Goal: Task Accomplishment & Management: Manage account settings

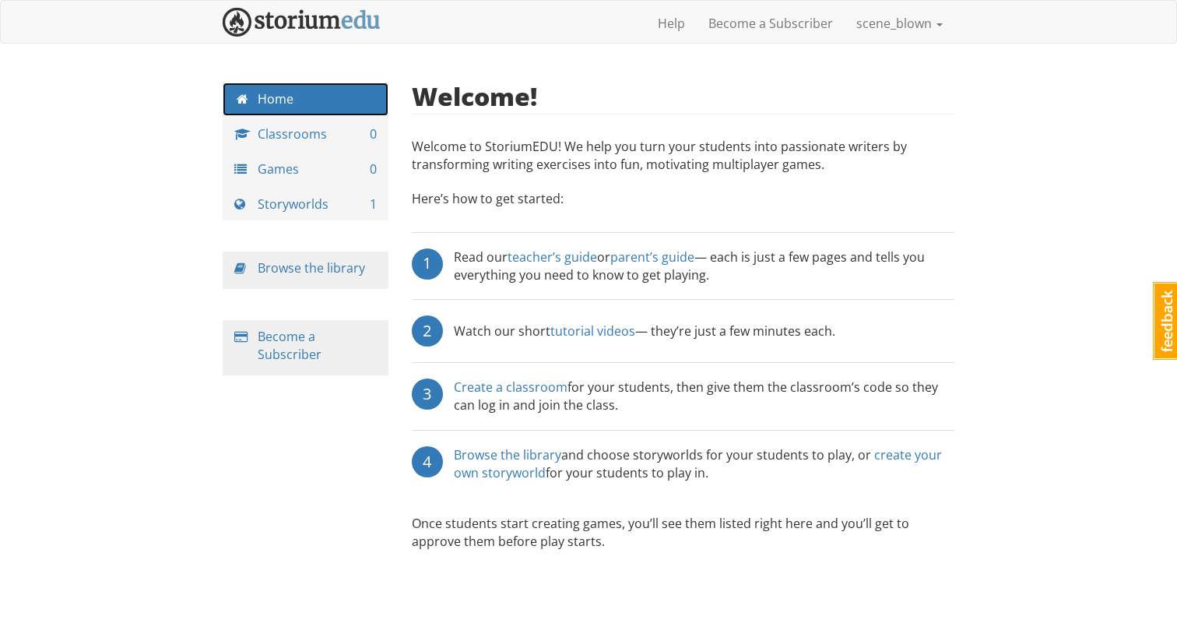
click at [304, 93] on link "Home" at bounding box center [306, 99] width 166 height 33
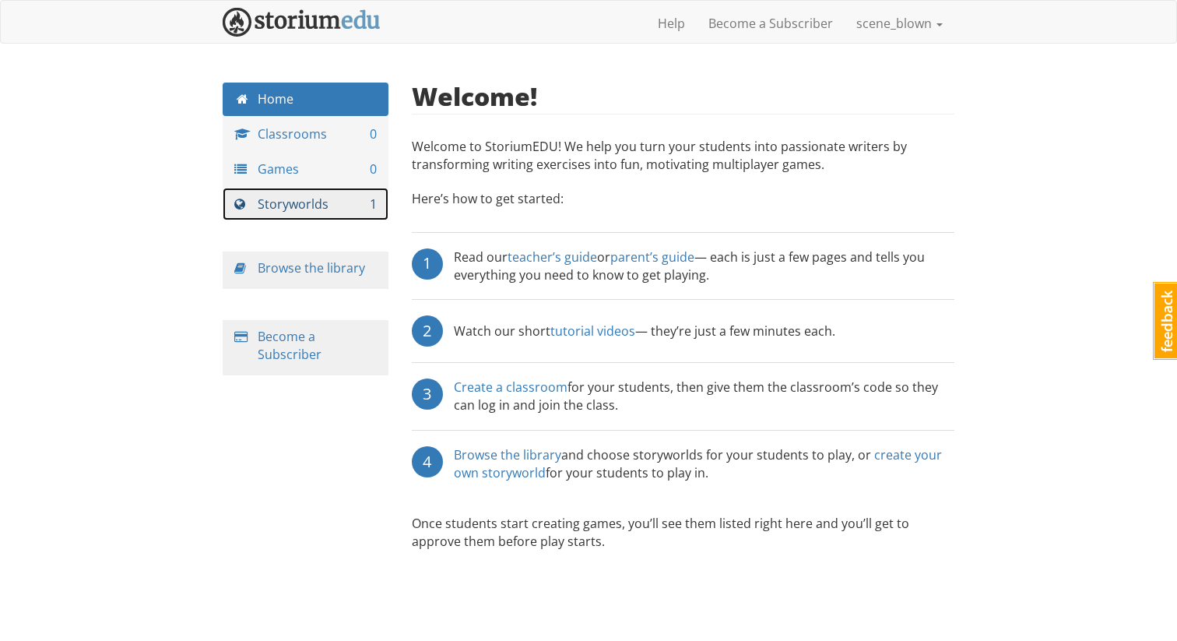
click at [338, 201] on link "Storyworlds 1" at bounding box center [306, 204] width 166 height 33
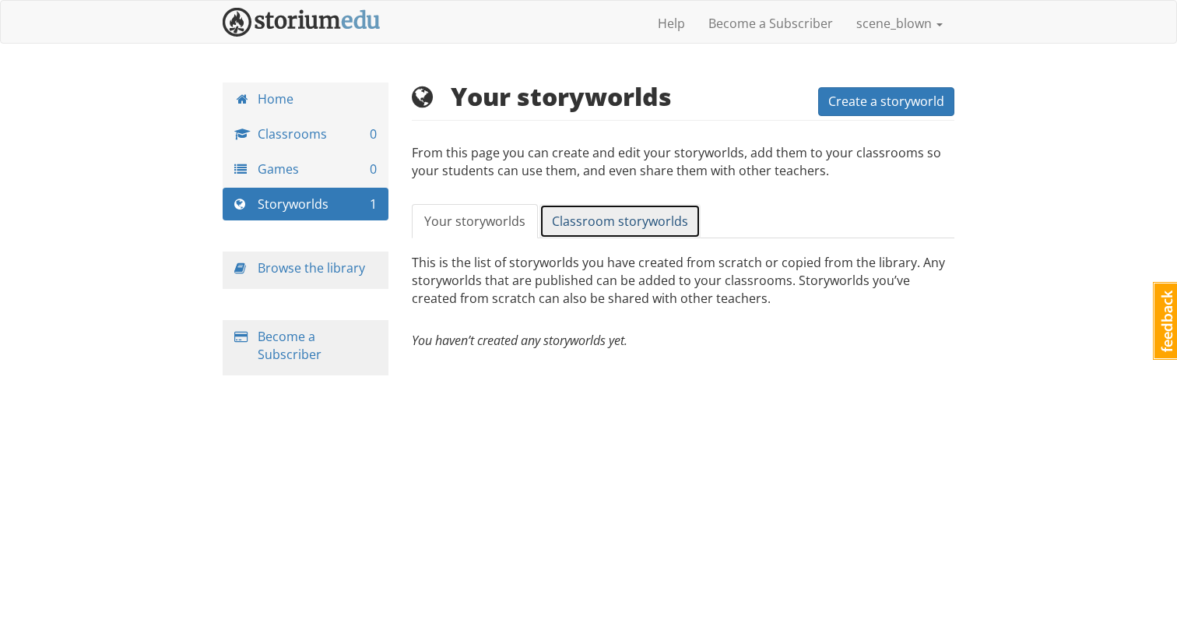
click at [610, 235] on link "Classroom storyworlds" at bounding box center [620, 221] width 161 height 35
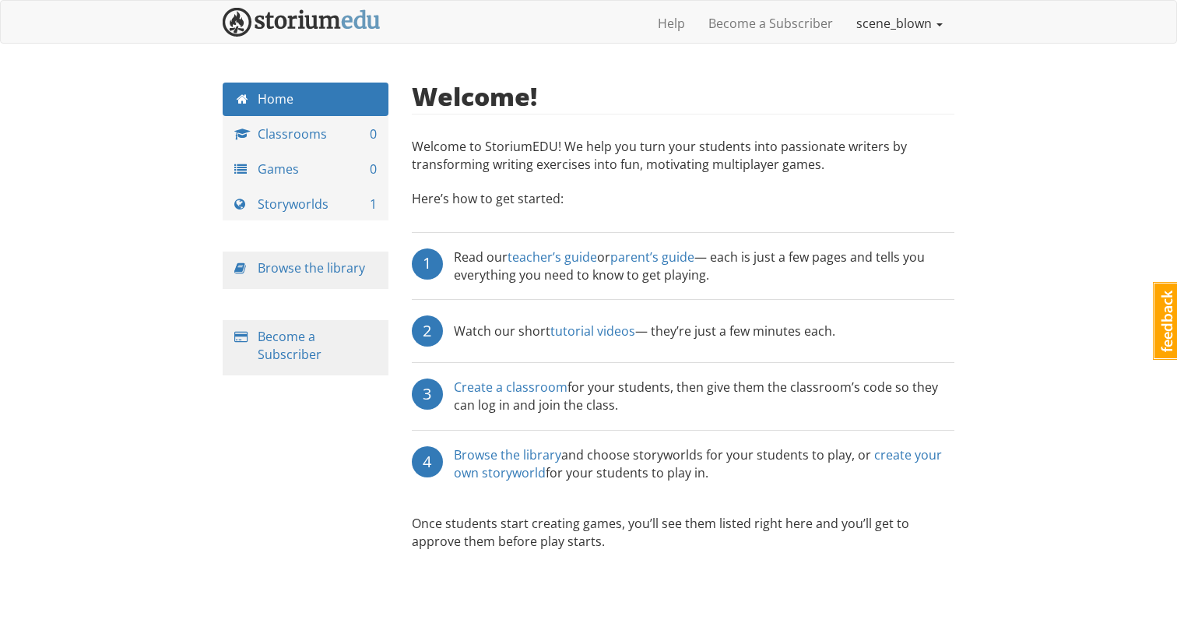
click at [895, 16] on link "scene_blown" at bounding box center [900, 23] width 110 height 39
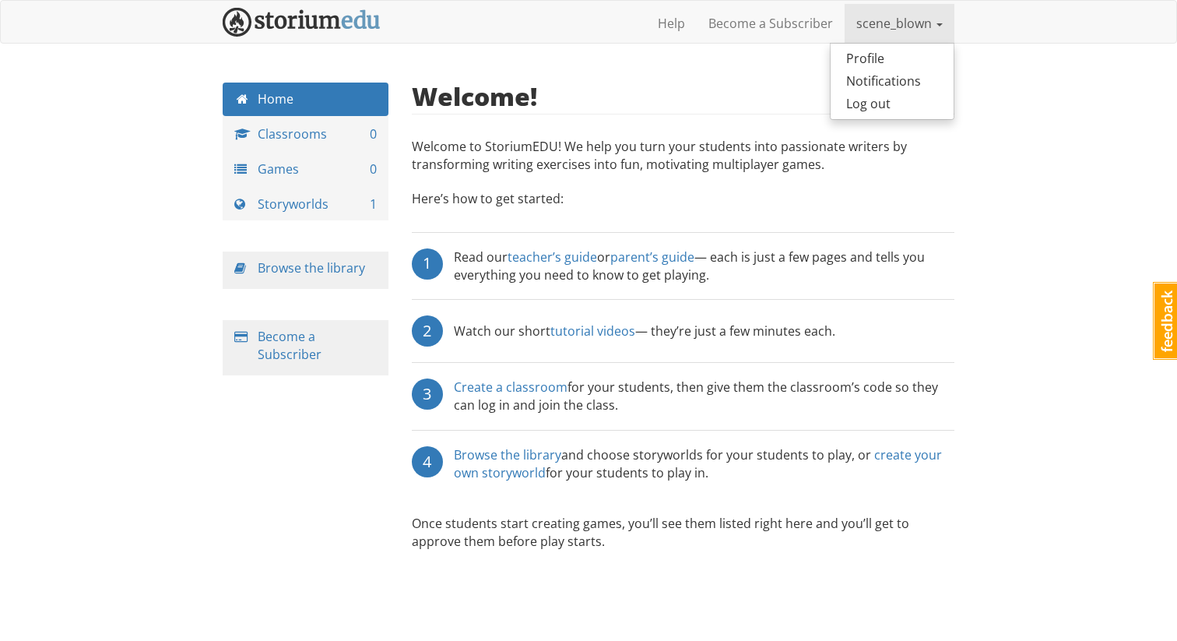
click at [895, 19] on link "scene_blown" at bounding box center [900, 23] width 110 height 39
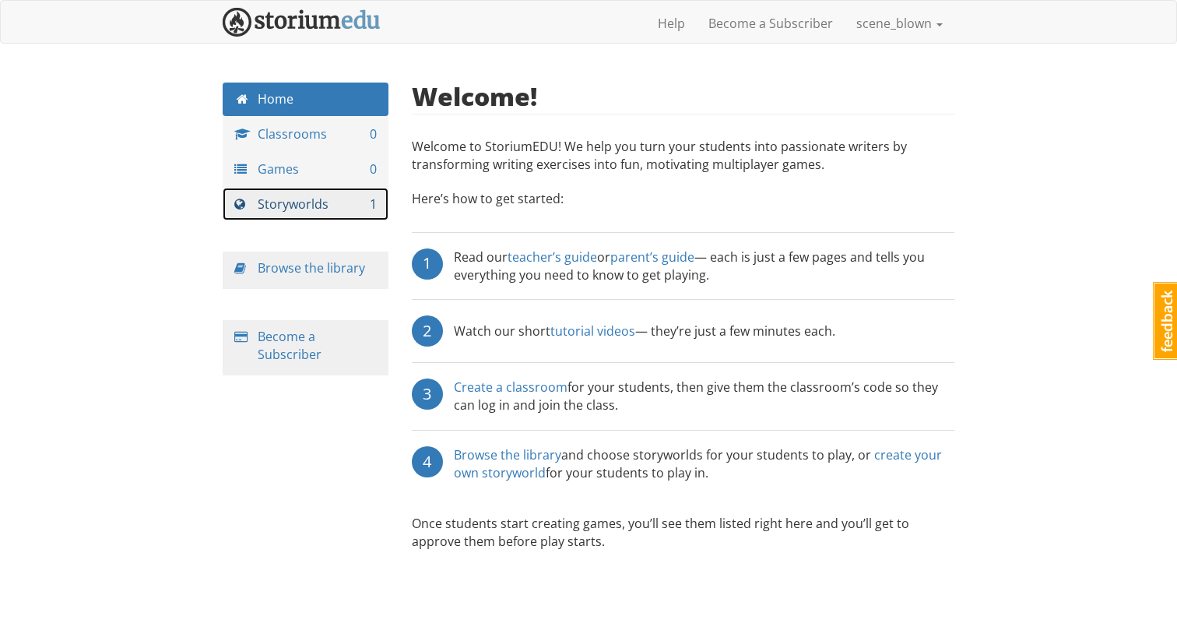
click at [325, 205] on link "Storyworlds 1" at bounding box center [306, 204] width 166 height 33
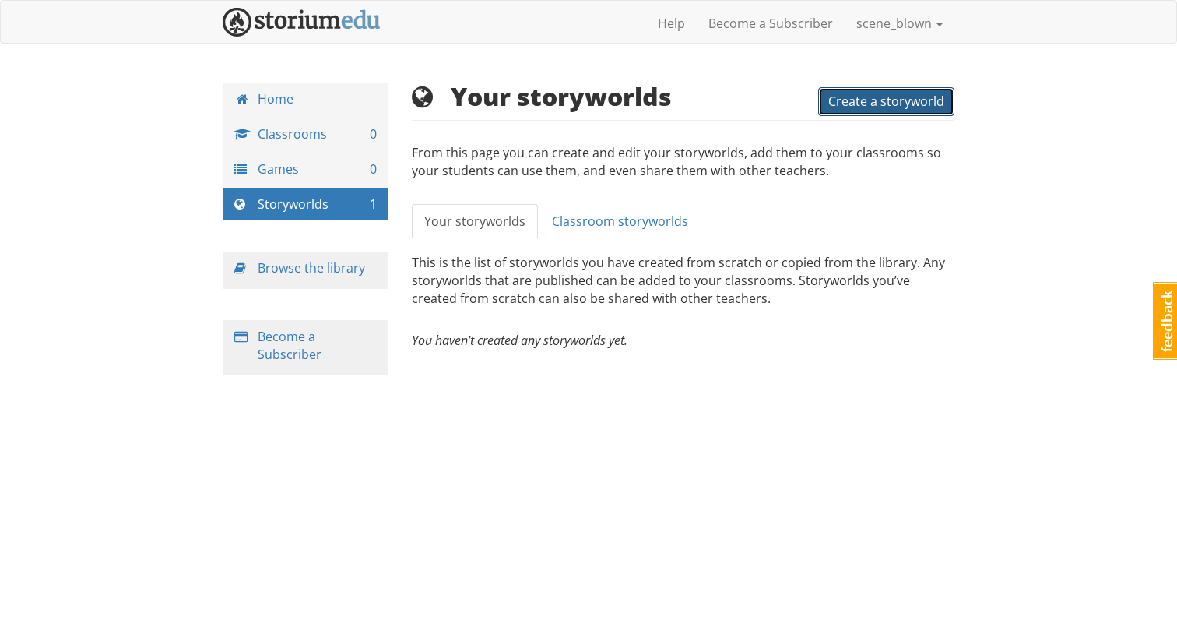
click at [879, 98] on span "Create a storyworld" at bounding box center [886, 101] width 116 height 17
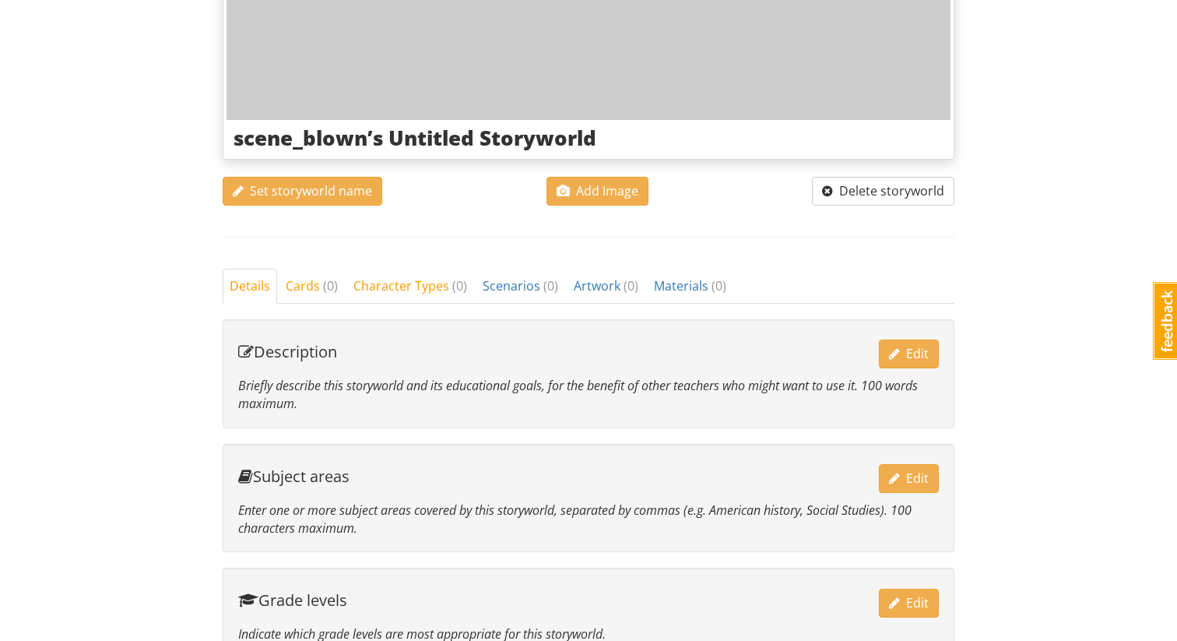
scroll to position [475, 0]
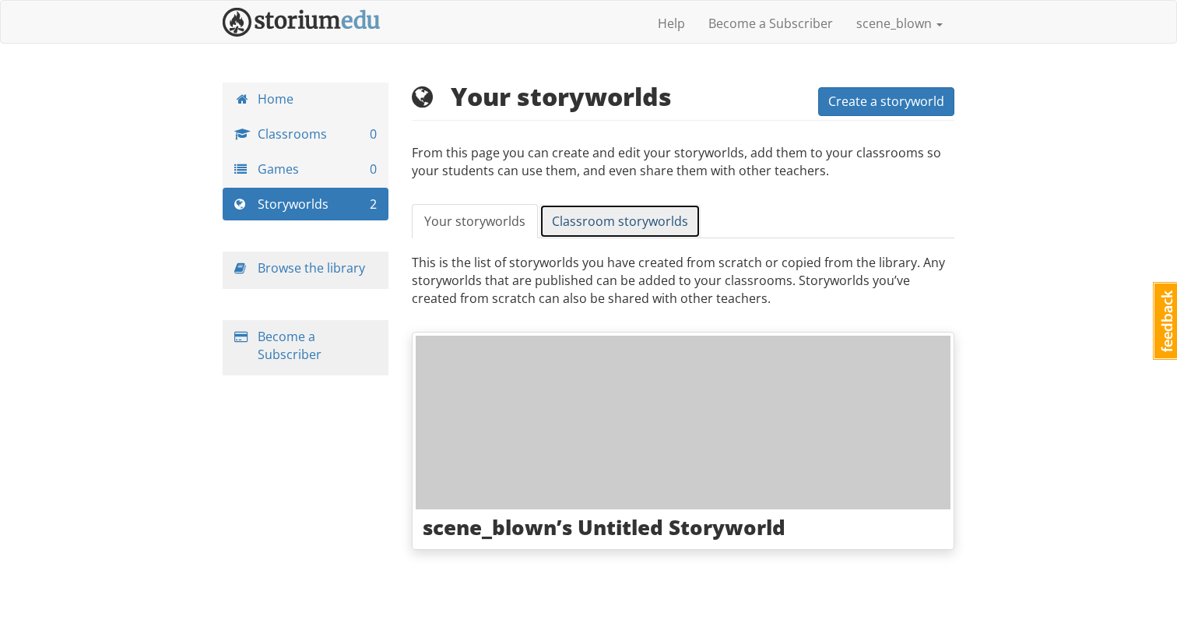
click at [550, 206] on link "Classroom storyworlds" at bounding box center [620, 221] width 161 height 35
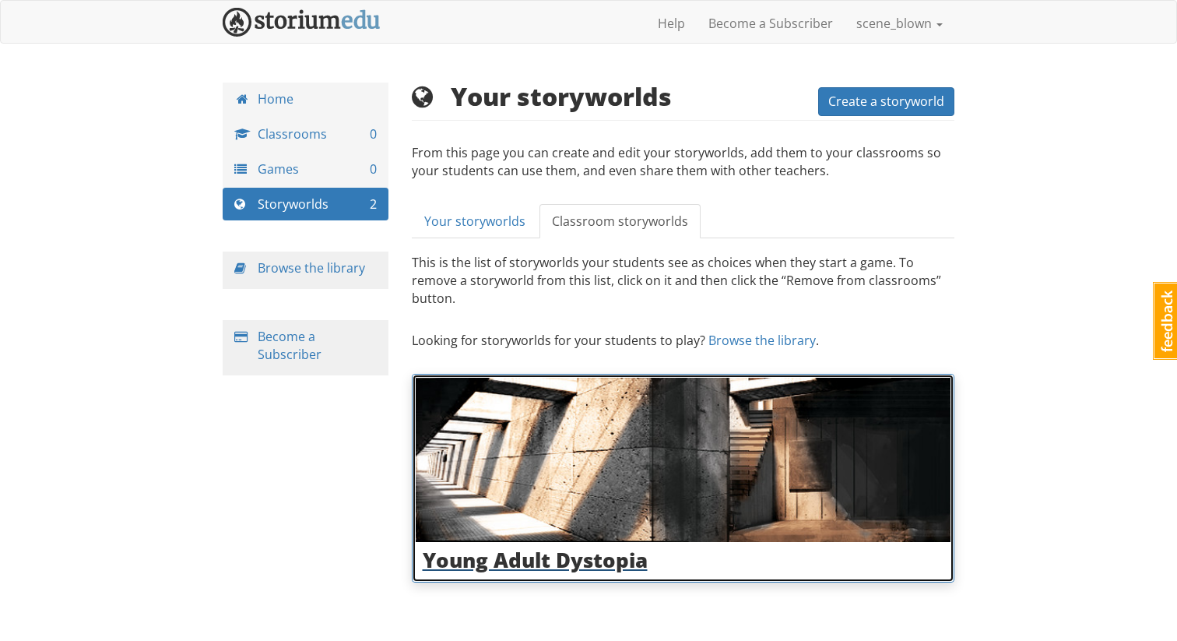
click at [764, 427] on img at bounding box center [684, 460] width 536 height 165
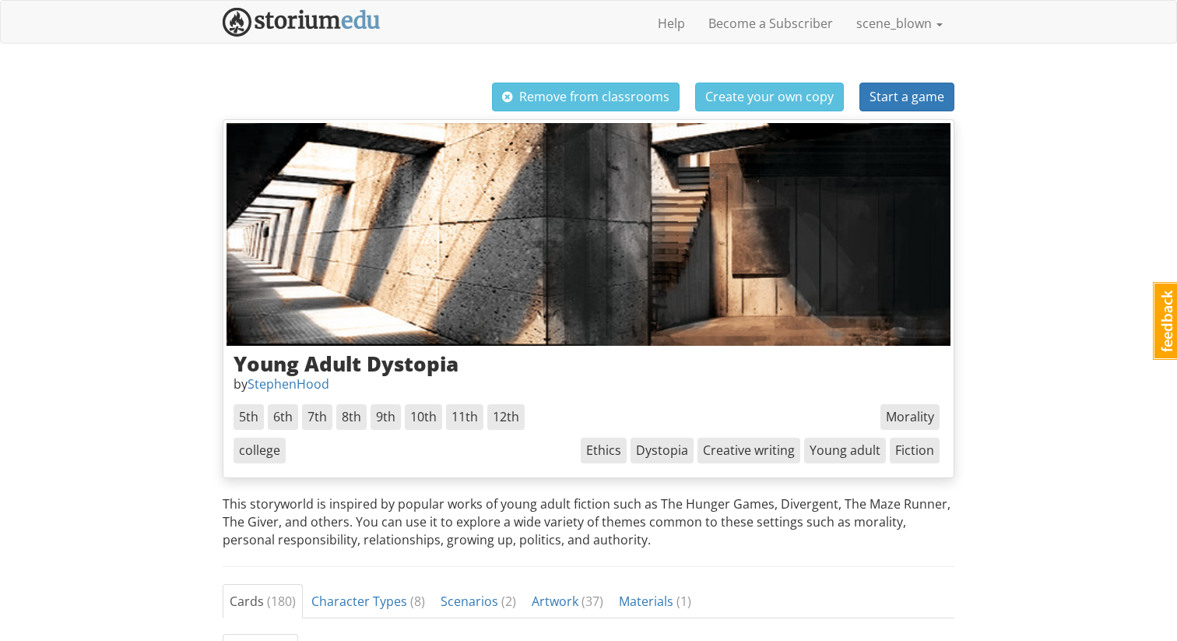
click at [464, 415] on span "11th" at bounding box center [464, 417] width 37 height 26
click at [888, 102] on span "Start a game" at bounding box center [907, 96] width 75 height 17
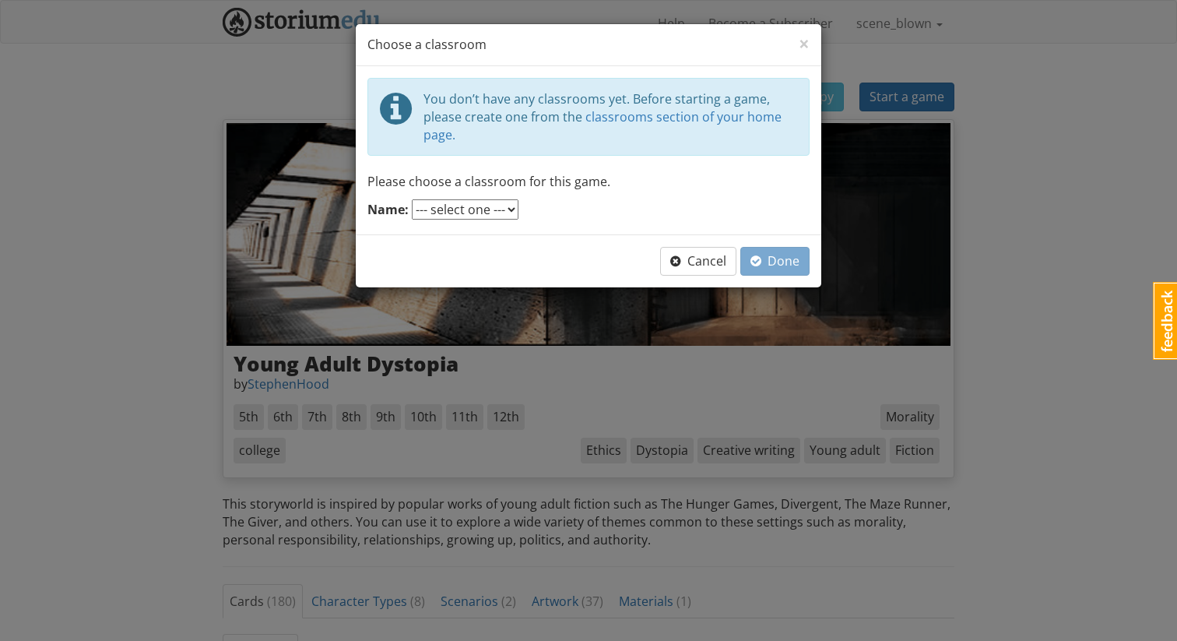
click at [491, 208] on select "--- select one ---" at bounding box center [465, 209] width 107 height 20
click at [412, 199] on select "--- select one ---" at bounding box center [465, 209] width 107 height 20
click at [482, 210] on select "--- select one ---" at bounding box center [465, 209] width 107 height 20
click at [412, 199] on select "--- select one ---" at bounding box center [465, 209] width 107 height 20
click at [533, 234] on div "Cancel Done" at bounding box center [589, 260] width 466 height 53
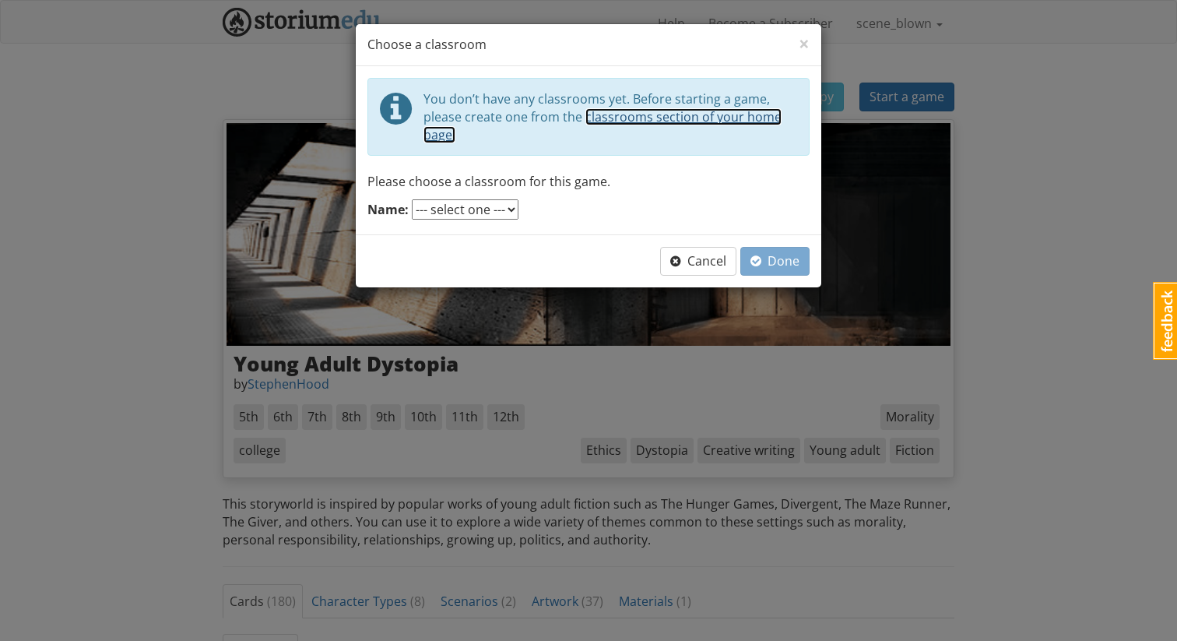
click at [703, 119] on link "classrooms section of your home page." at bounding box center [603, 125] width 358 height 35
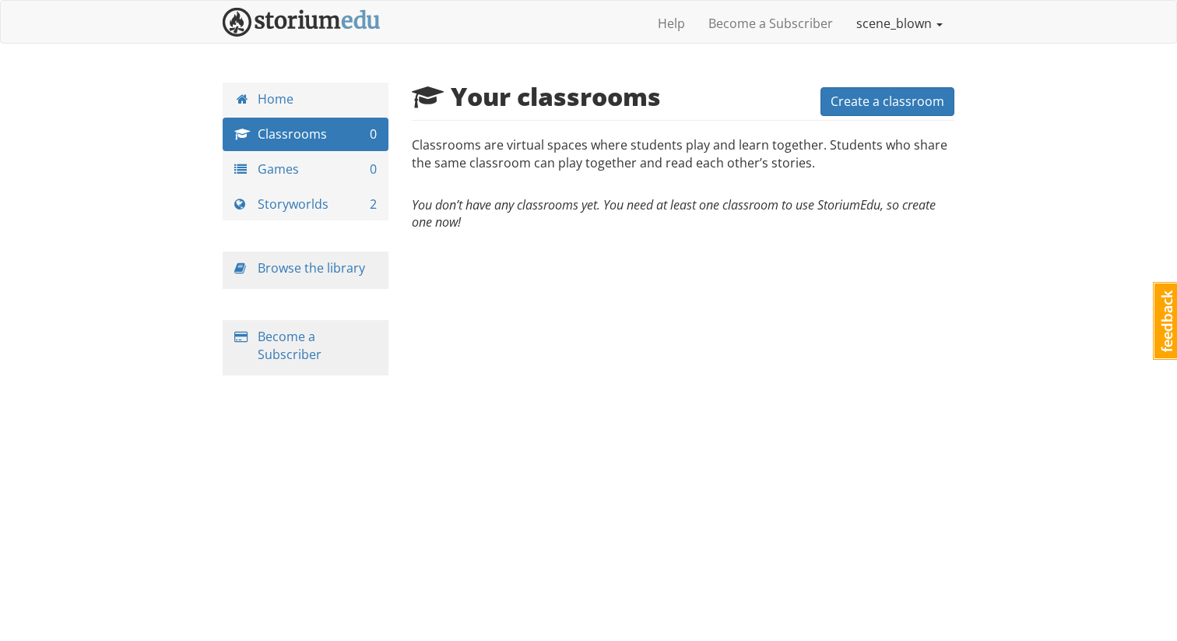
click at [927, 24] on link "scene_blown" at bounding box center [900, 23] width 110 height 39
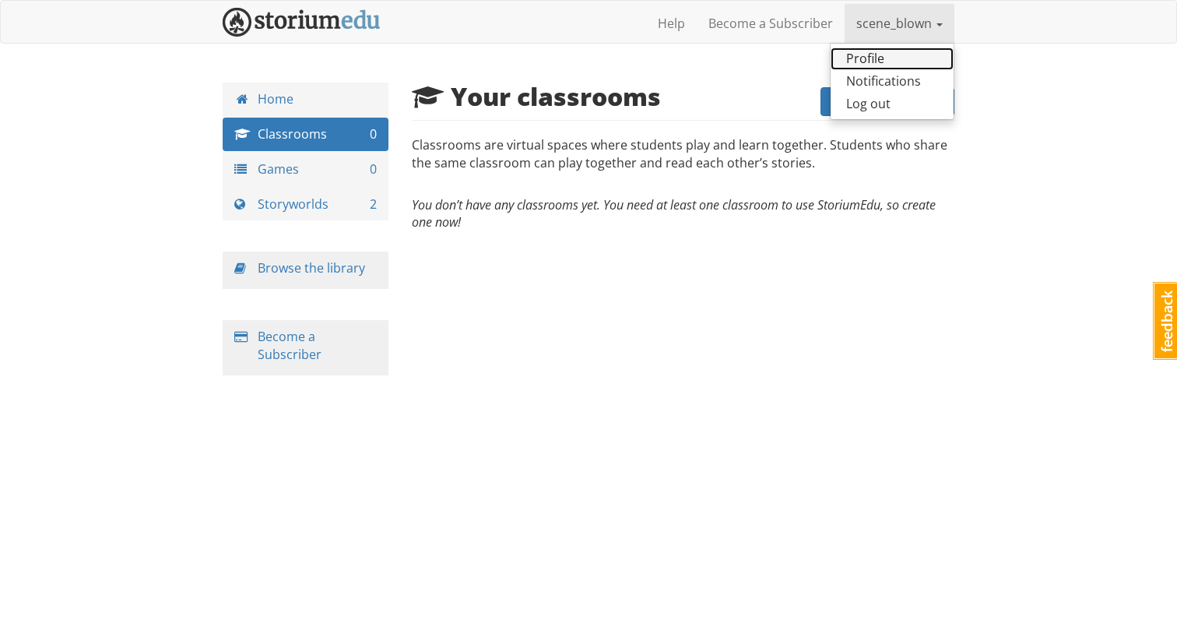
click at [893, 62] on link "Profile" at bounding box center [892, 58] width 123 height 23
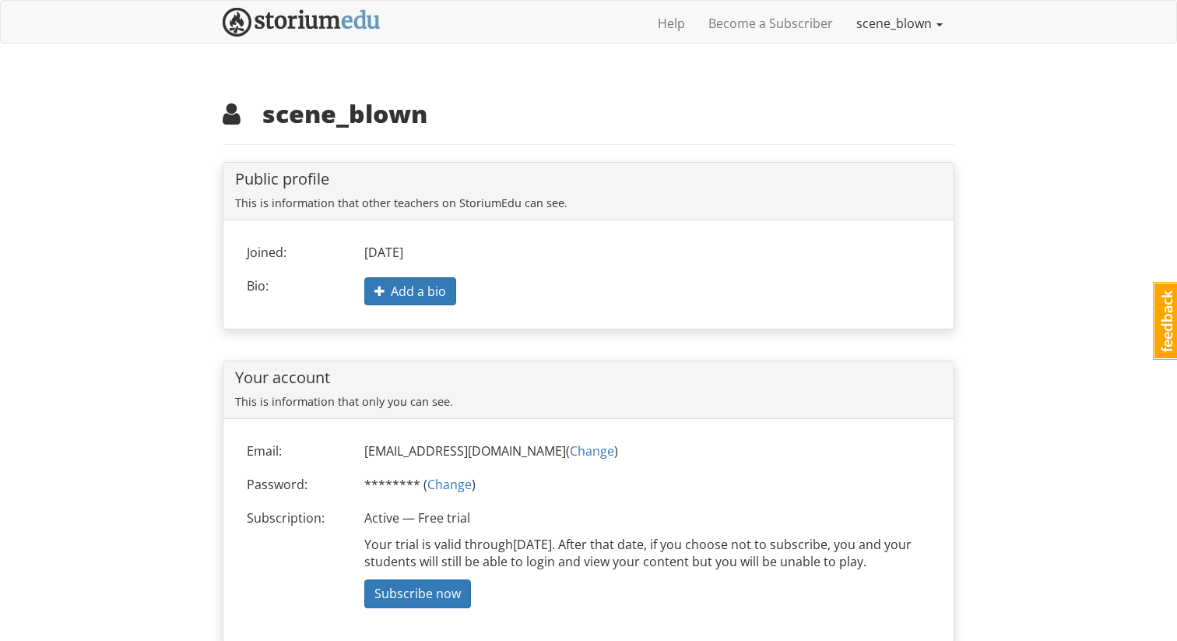
click at [884, 20] on link "scene_blown" at bounding box center [900, 23] width 110 height 39
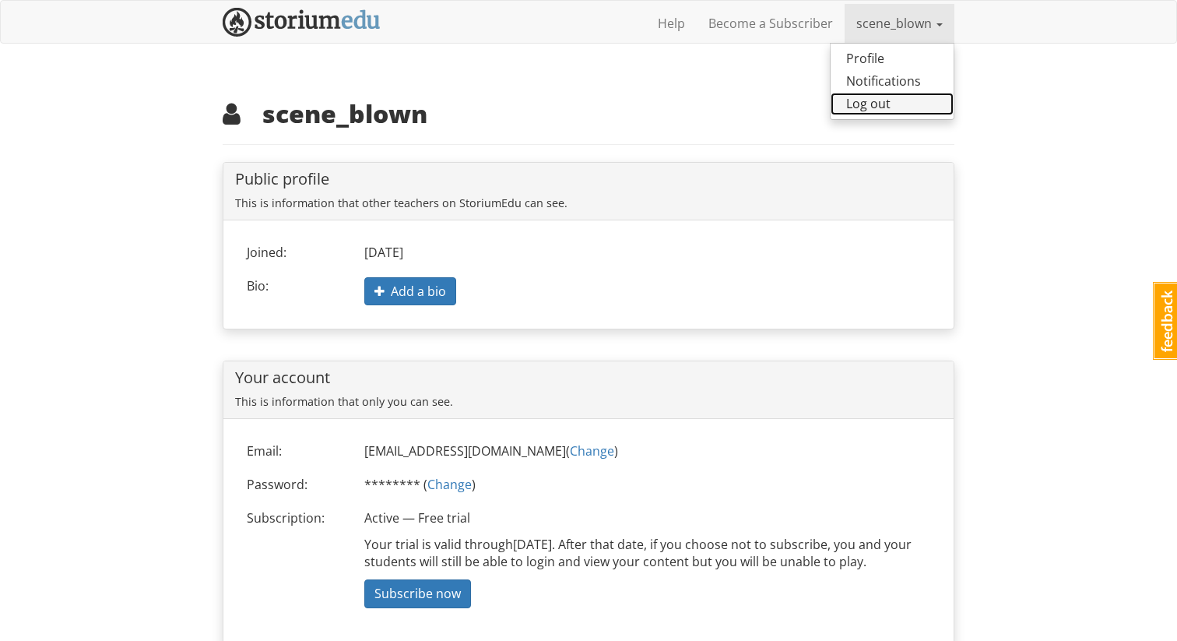
click at [874, 107] on link "Log out" at bounding box center [892, 104] width 123 height 23
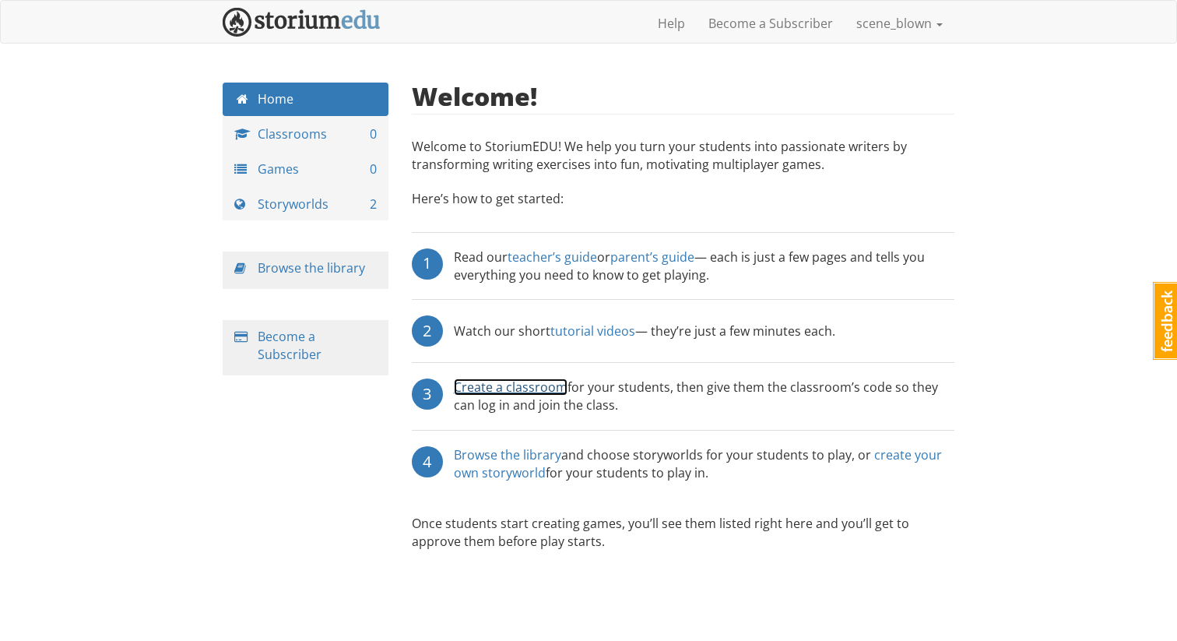
click at [550, 385] on link "Create a classroom" at bounding box center [511, 386] width 114 height 17
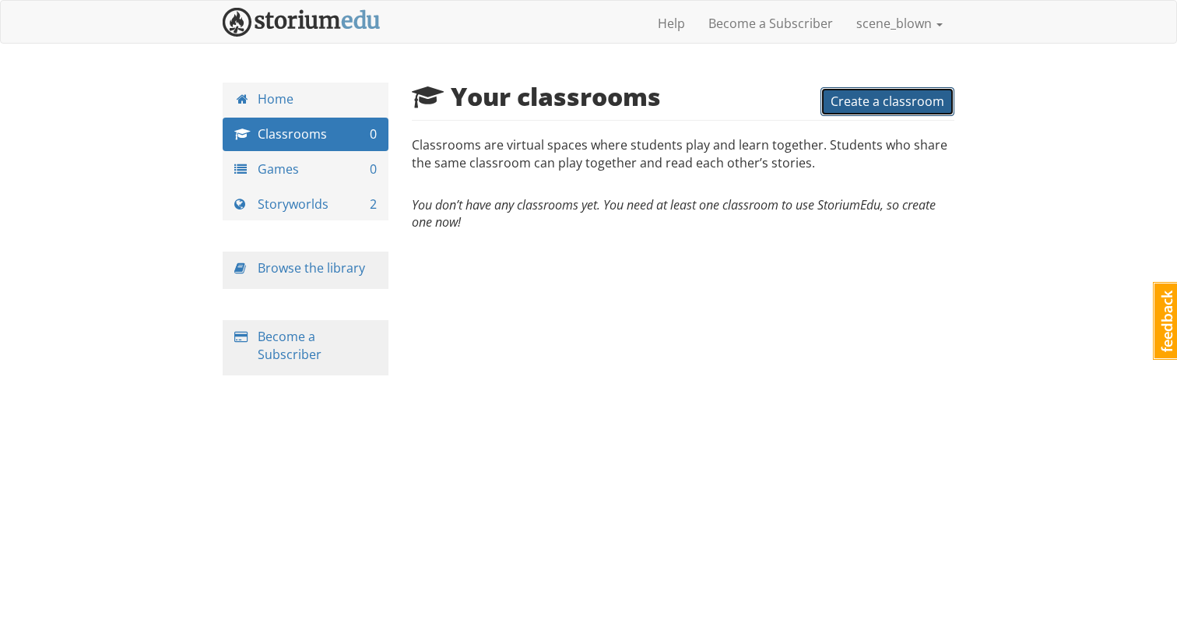
click at [848, 103] on span "Create a classroom" at bounding box center [888, 101] width 114 height 17
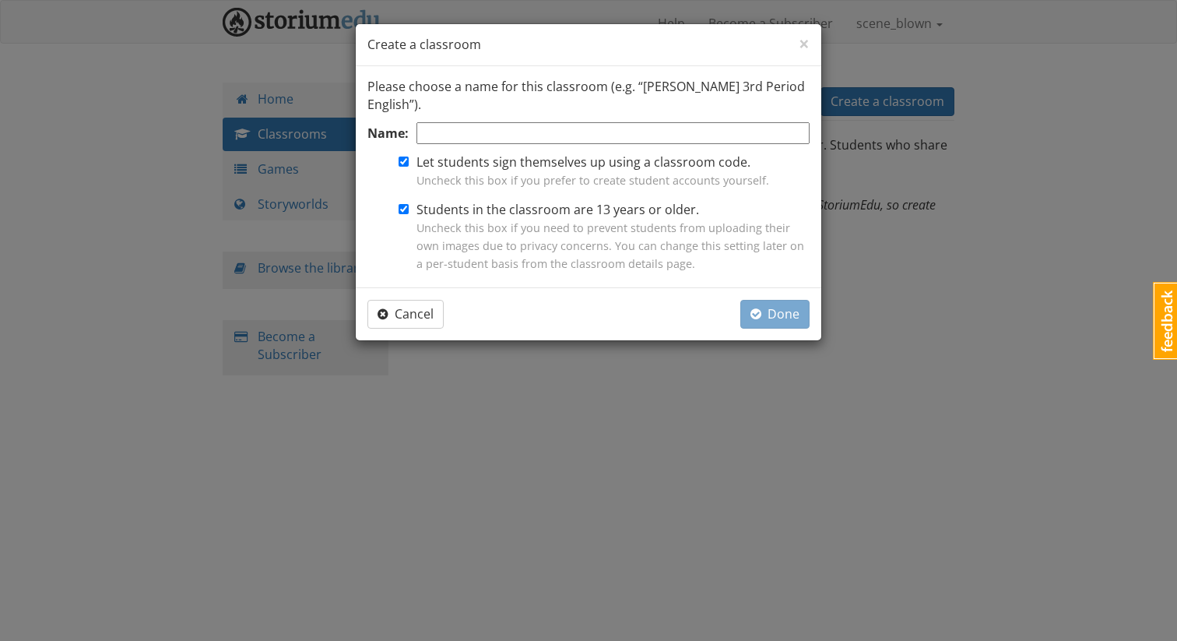
type input "k"
type input "wowie zowie"
click at [779, 311] on span "Done" at bounding box center [775, 313] width 49 height 17
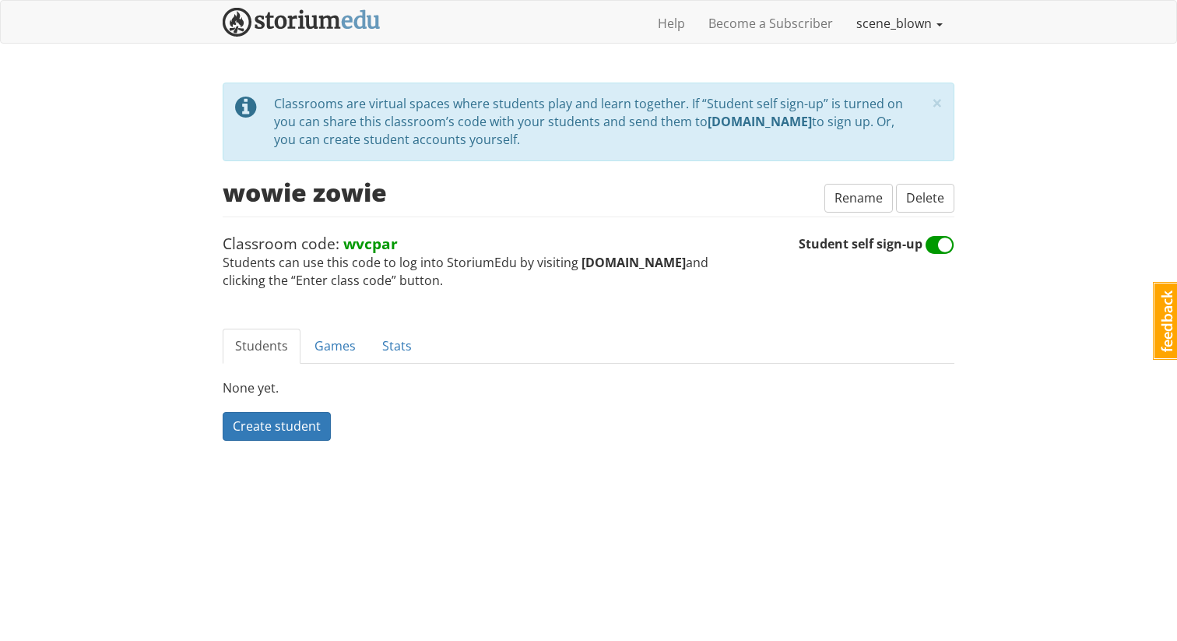
click at [884, 31] on link "scene_blown" at bounding box center [900, 23] width 110 height 39
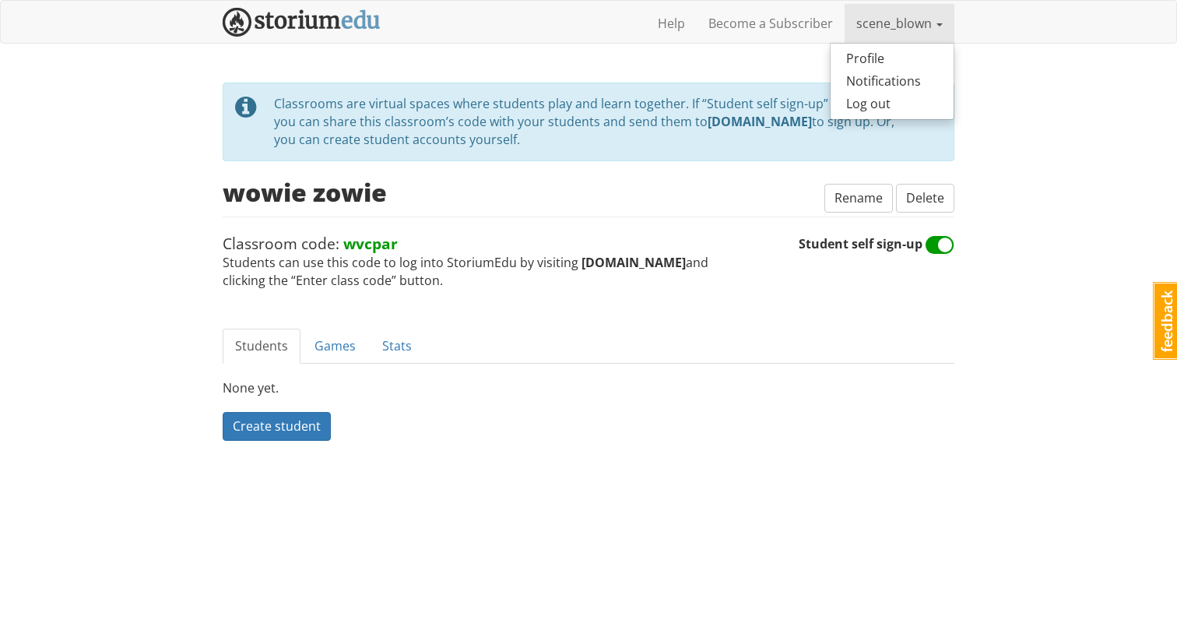
click at [884, 25] on link "scene_blown" at bounding box center [900, 23] width 110 height 39
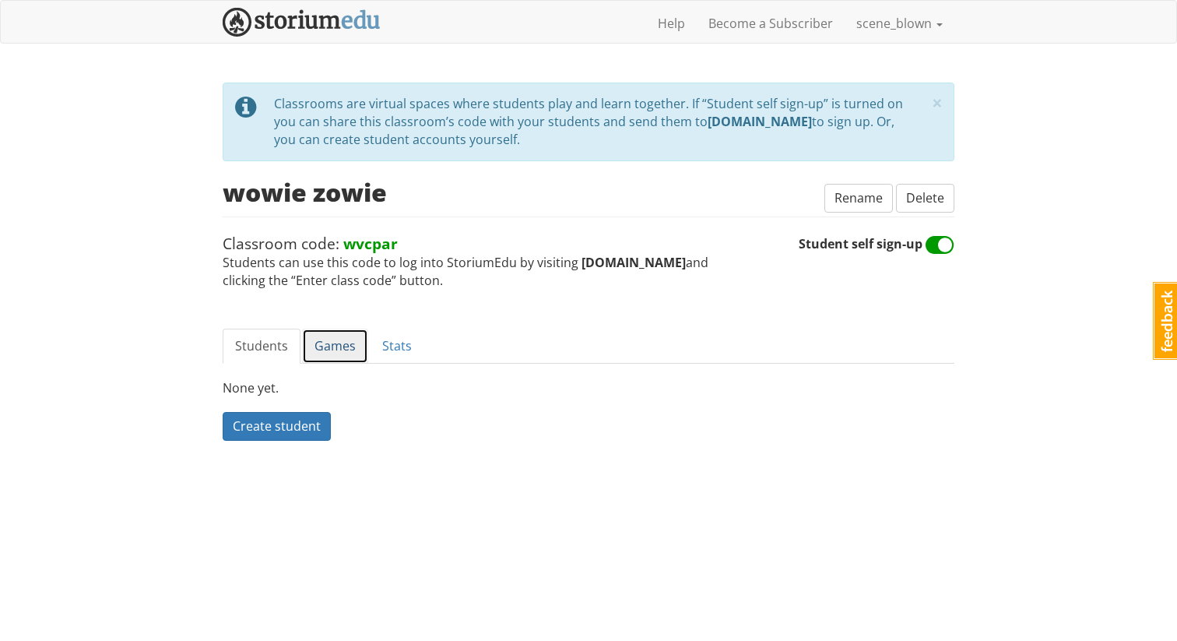
click at [349, 348] on link "Games" at bounding box center [335, 346] width 66 height 35
click at [399, 348] on link "Stats" at bounding box center [397, 346] width 55 height 35
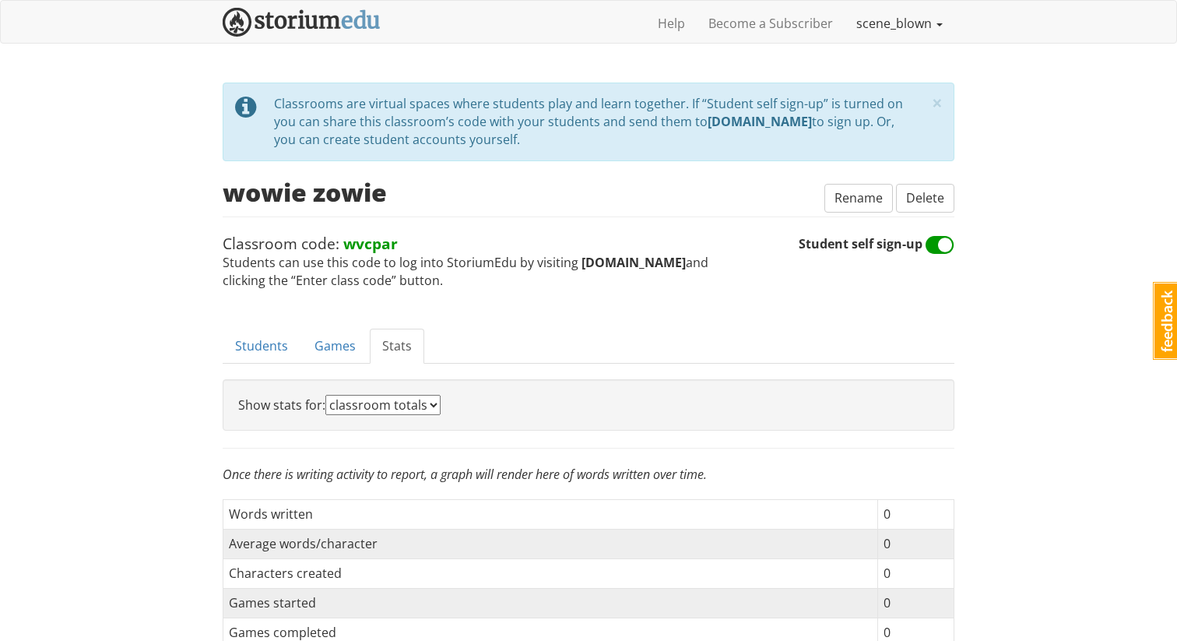
click at [899, 26] on link "scene_blown" at bounding box center [900, 23] width 110 height 39
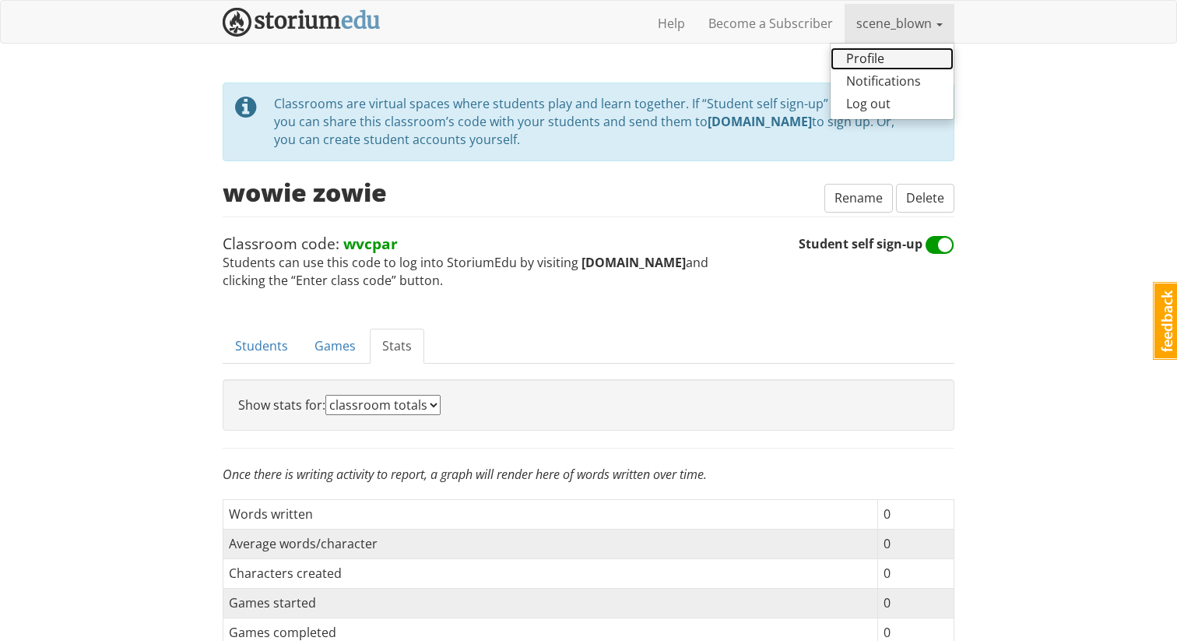
click at [888, 65] on link "Profile" at bounding box center [892, 58] width 123 height 23
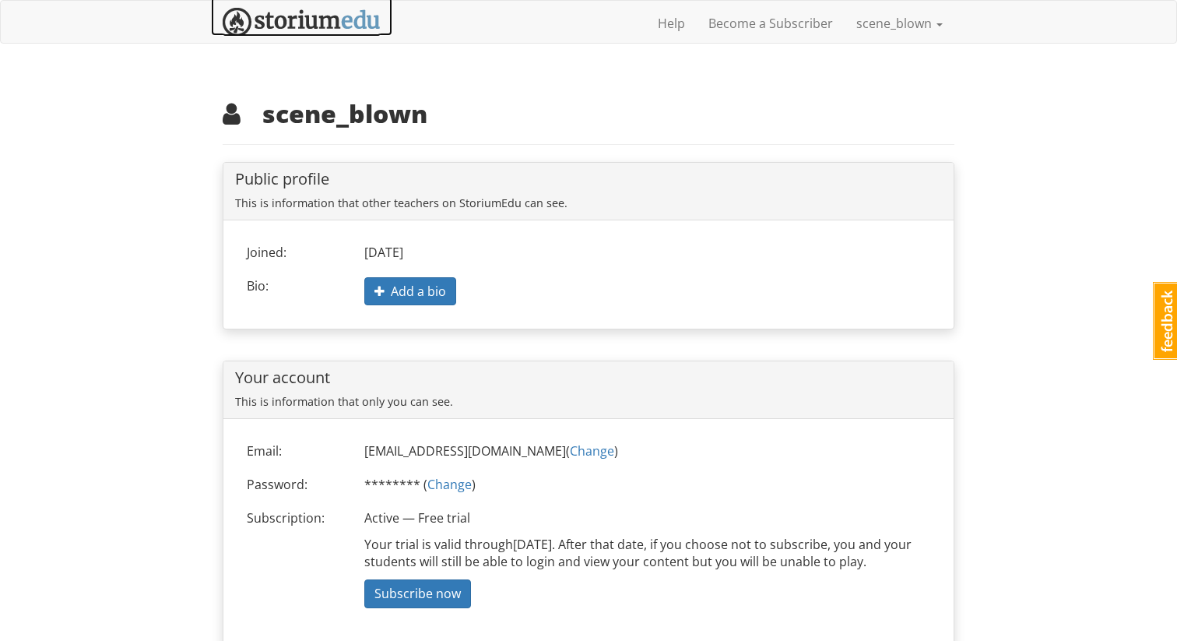
click at [274, 20] on img at bounding box center [302, 22] width 158 height 29
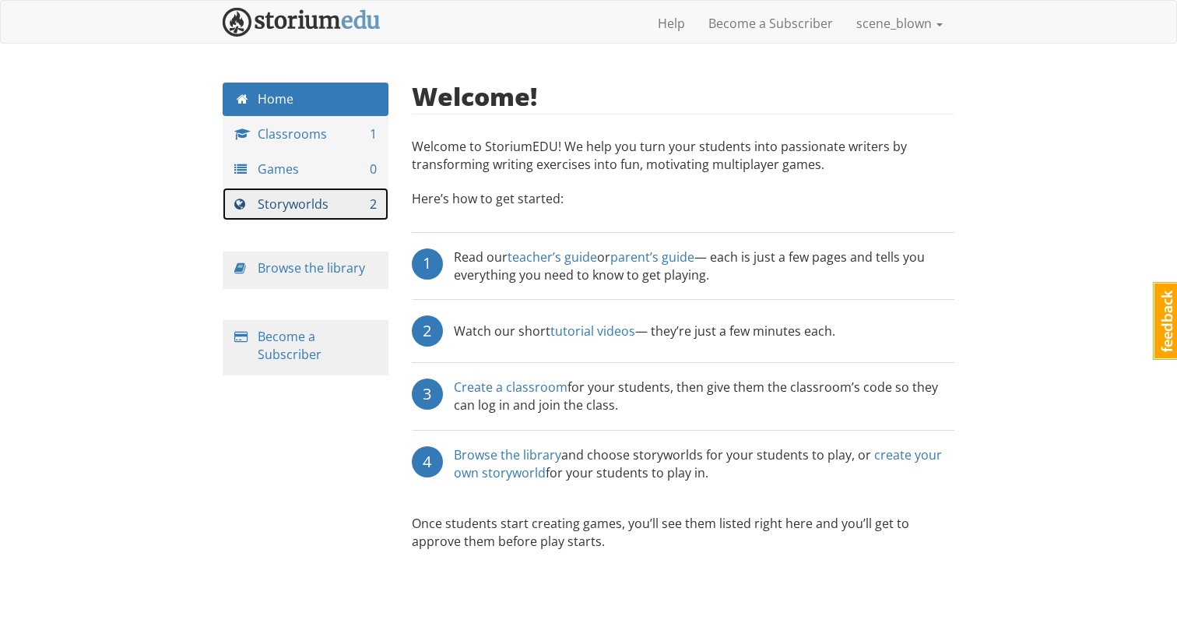
click at [338, 201] on link "Storyworlds 2" at bounding box center [306, 204] width 166 height 33
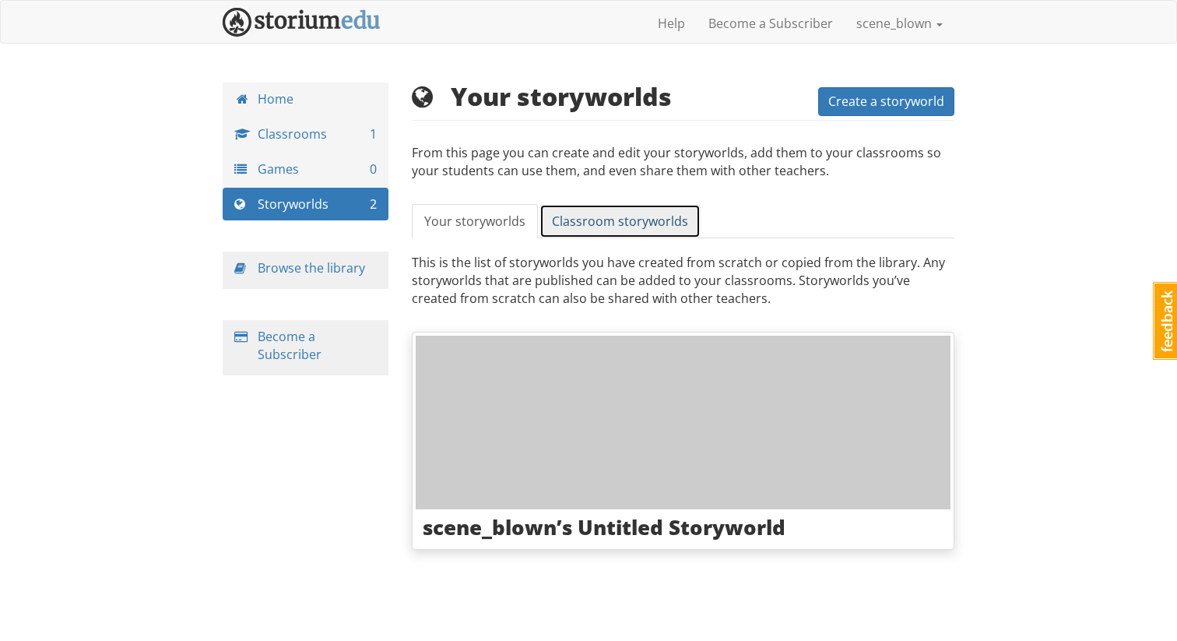
click at [630, 215] on span "Classroom storyworlds" at bounding box center [620, 221] width 136 height 17
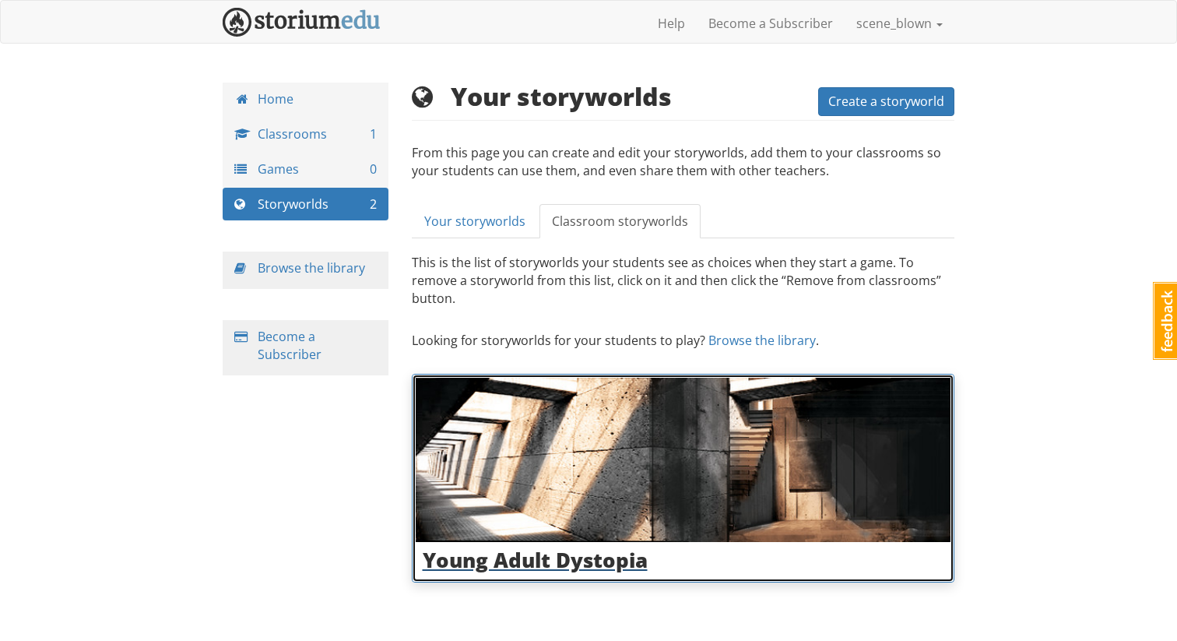
click at [626, 476] on img at bounding box center [684, 460] width 536 height 165
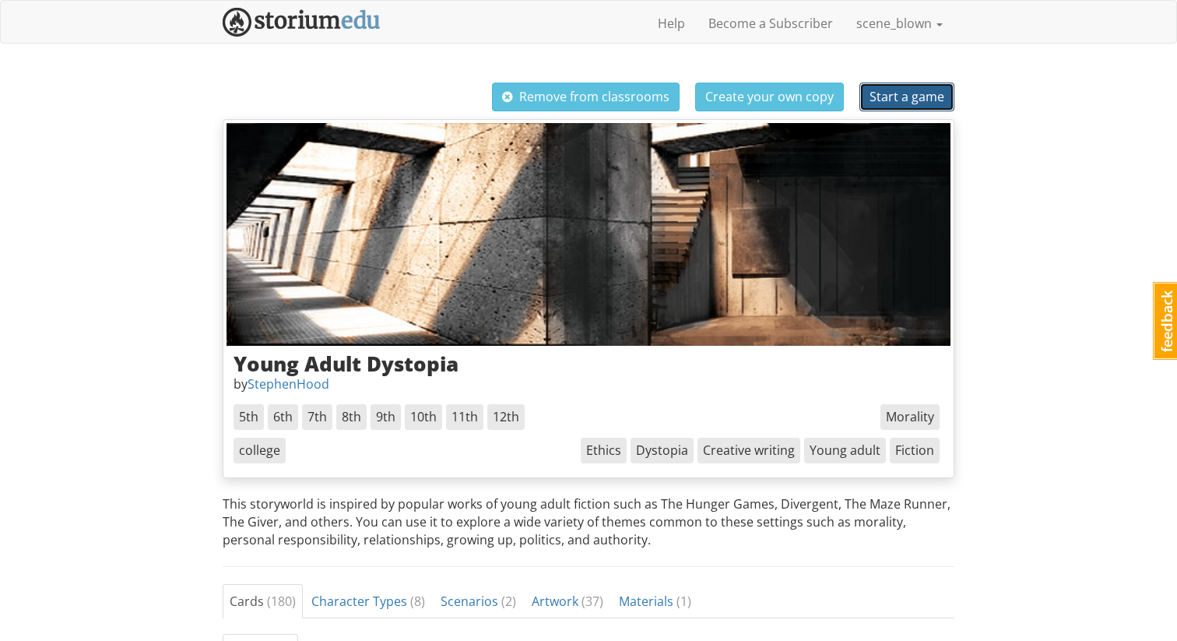
click at [906, 106] on button "Start a game" at bounding box center [907, 97] width 95 height 29
select select "rfwat1"
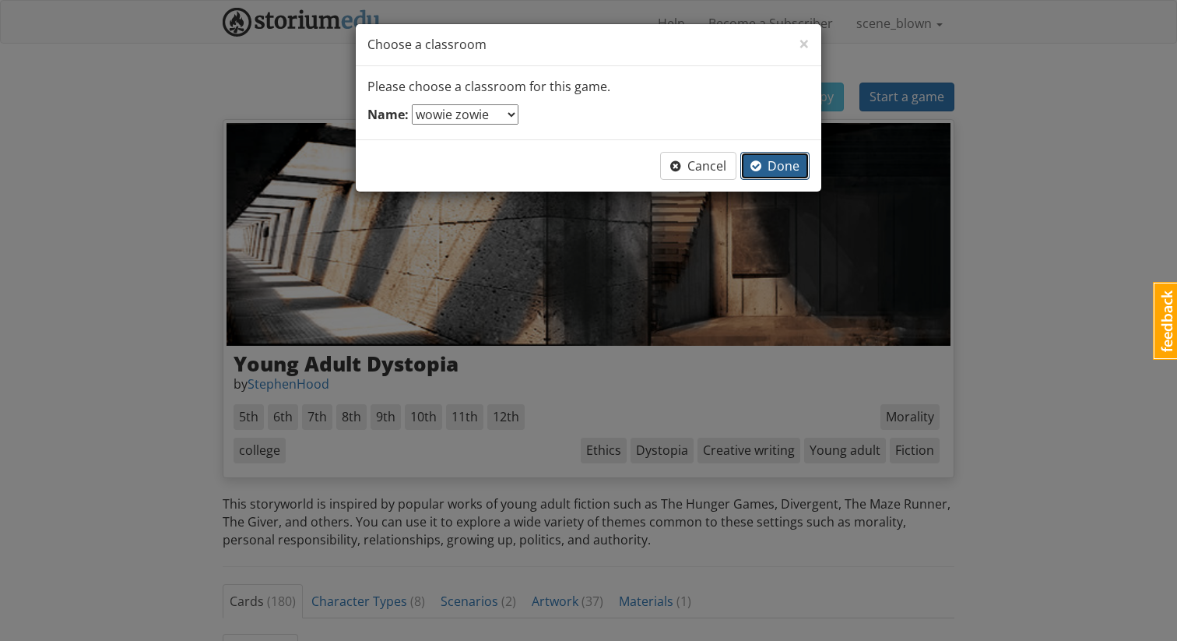
click at [774, 167] on span "Done" at bounding box center [775, 165] width 49 height 17
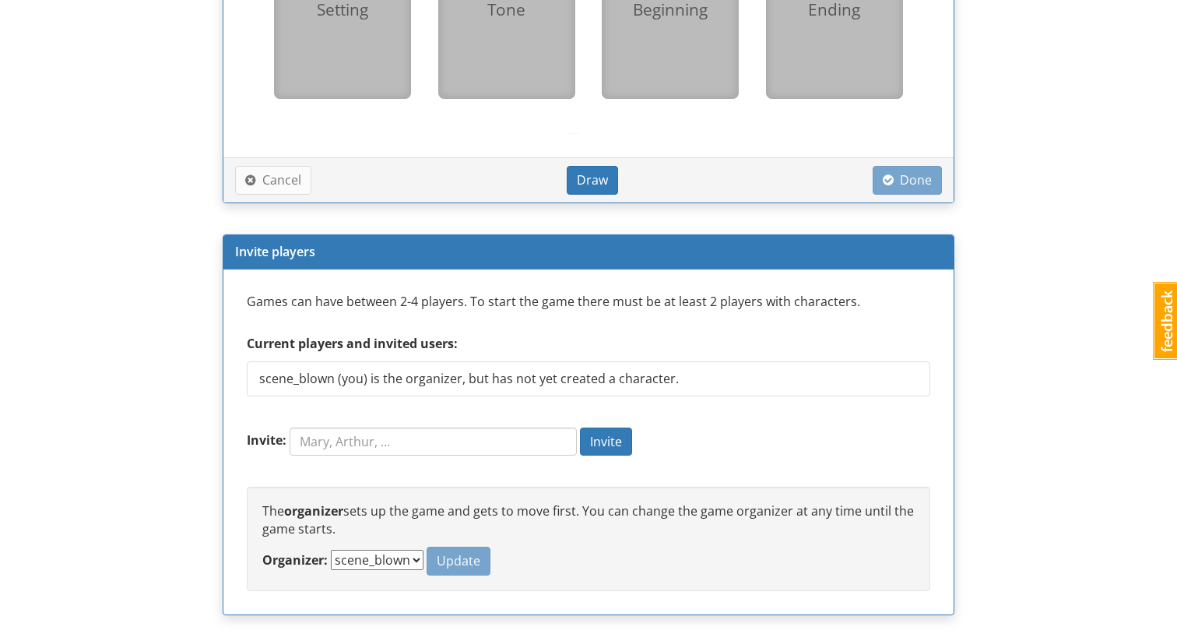
scroll to position [1211, 0]
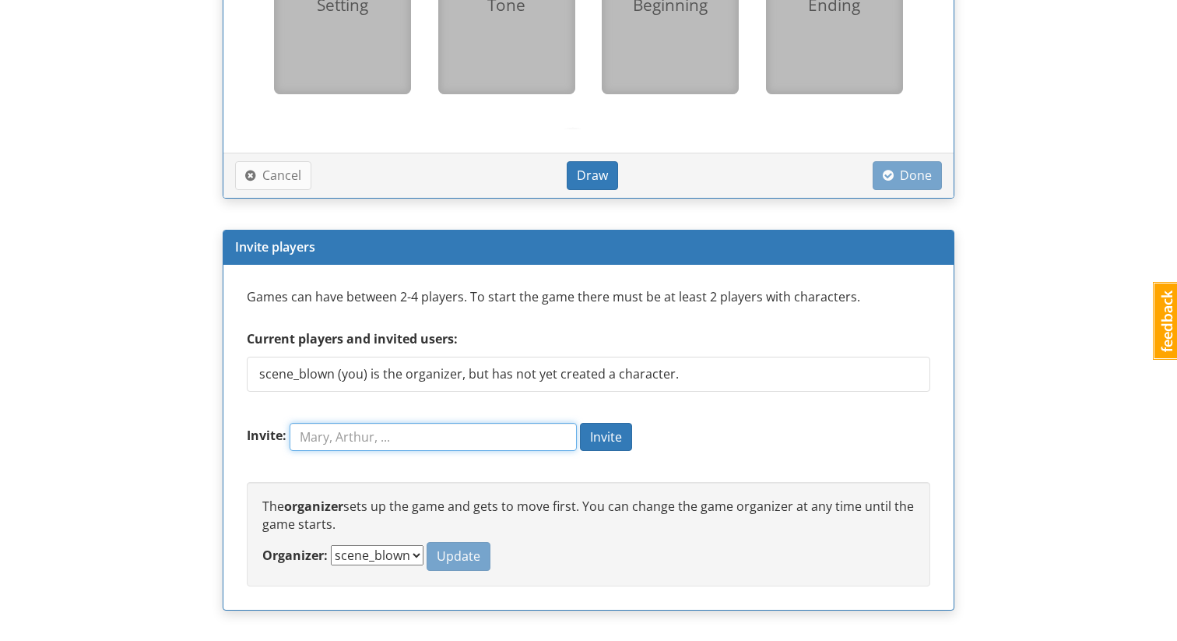
click at [458, 427] on input "Invite:" at bounding box center [433, 437] width 287 height 28
click at [508, 375] on span "is the organizer, but has not yet created a character." at bounding box center [523, 373] width 311 height 17
click at [430, 367] on span "is the organizer, but has not yet created a character." at bounding box center [523, 373] width 311 height 17
drag, startPoint x: 430, startPoint y: 367, endPoint x: 376, endPoint y: 369, distance: 53.8
click at [376, 369] on span "is the organizer, but has not yet created a character." at bounding box center [523, 373] width 311 height 17
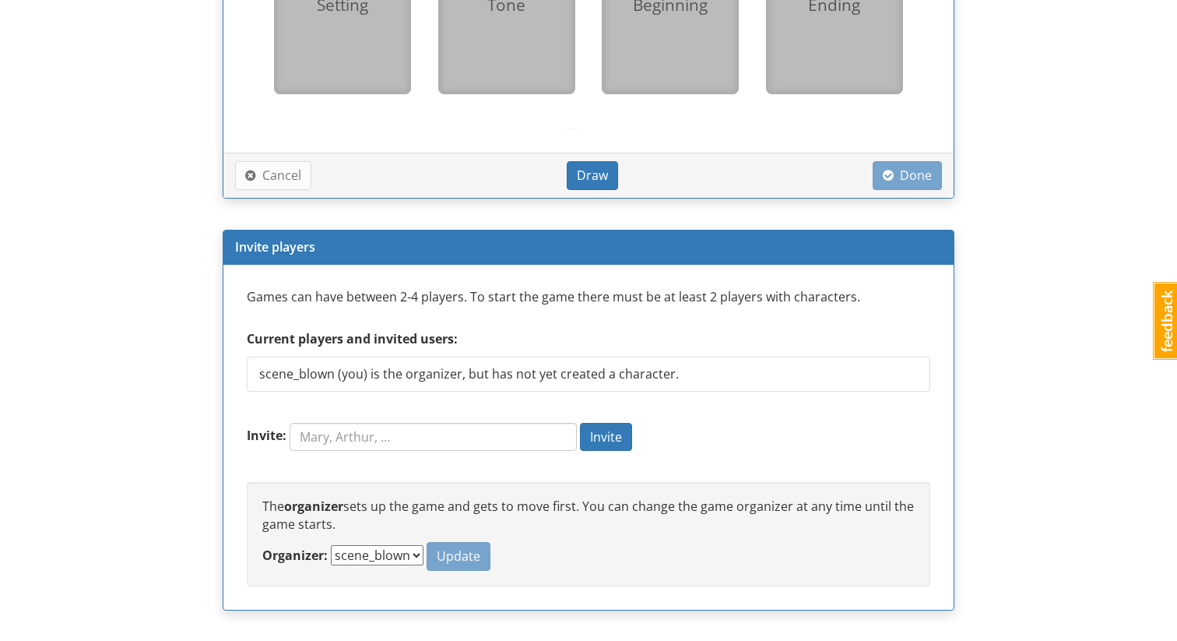
click at [427, 403] on ul "scene_blown (you) is the organizer, but has not yet created a character." at bounding box center [589, 382] width 684 height 51
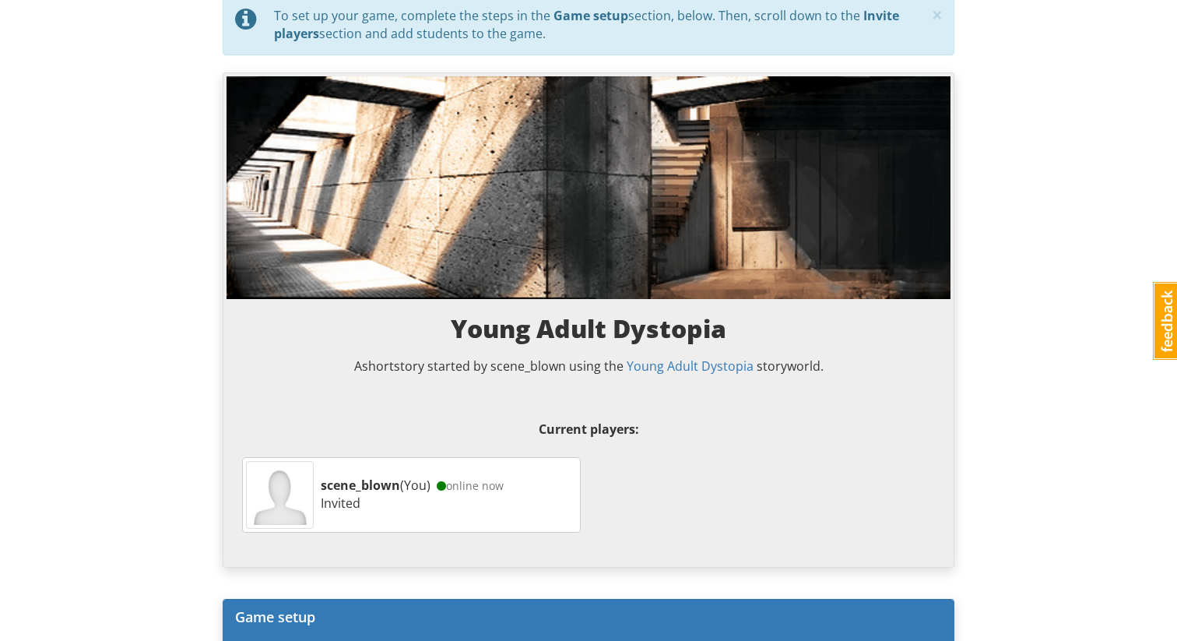
scroll to position [0, 0]
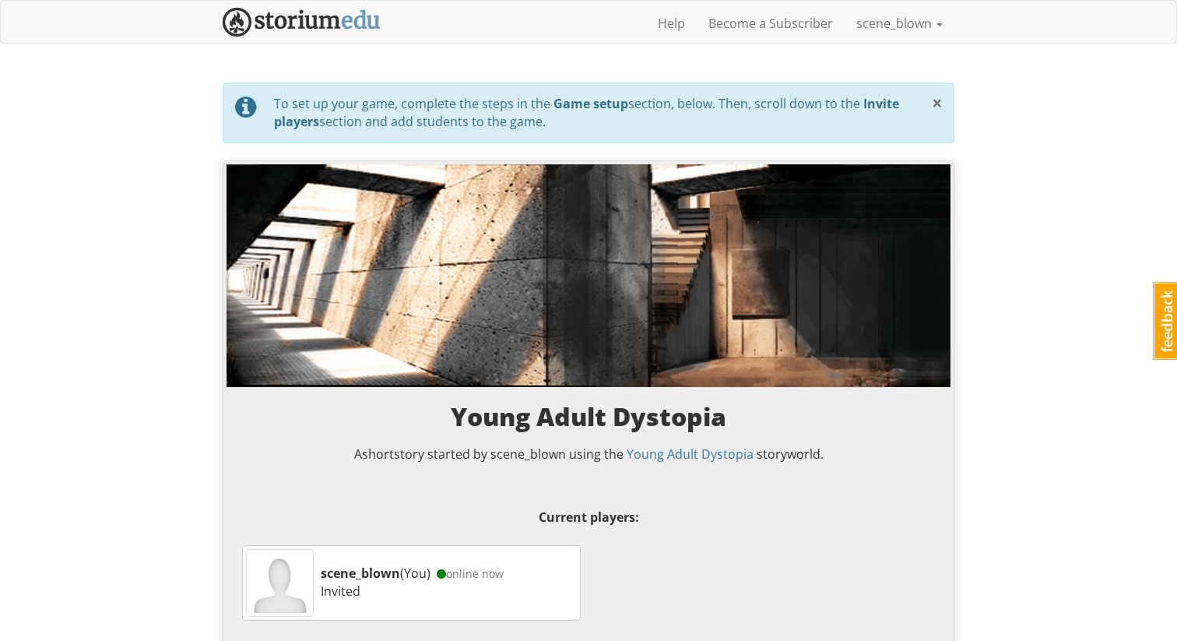
click at [935, 105] on span "×" at bounding box center [937, 103] width 11 height 26
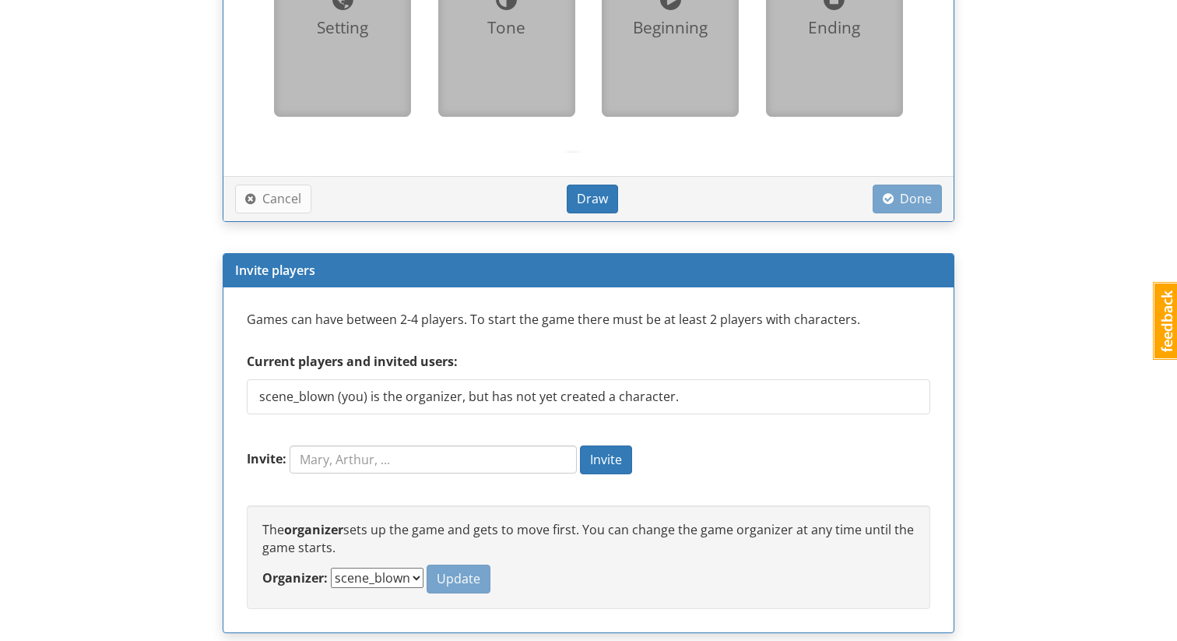
scroll to position [1134, 0]
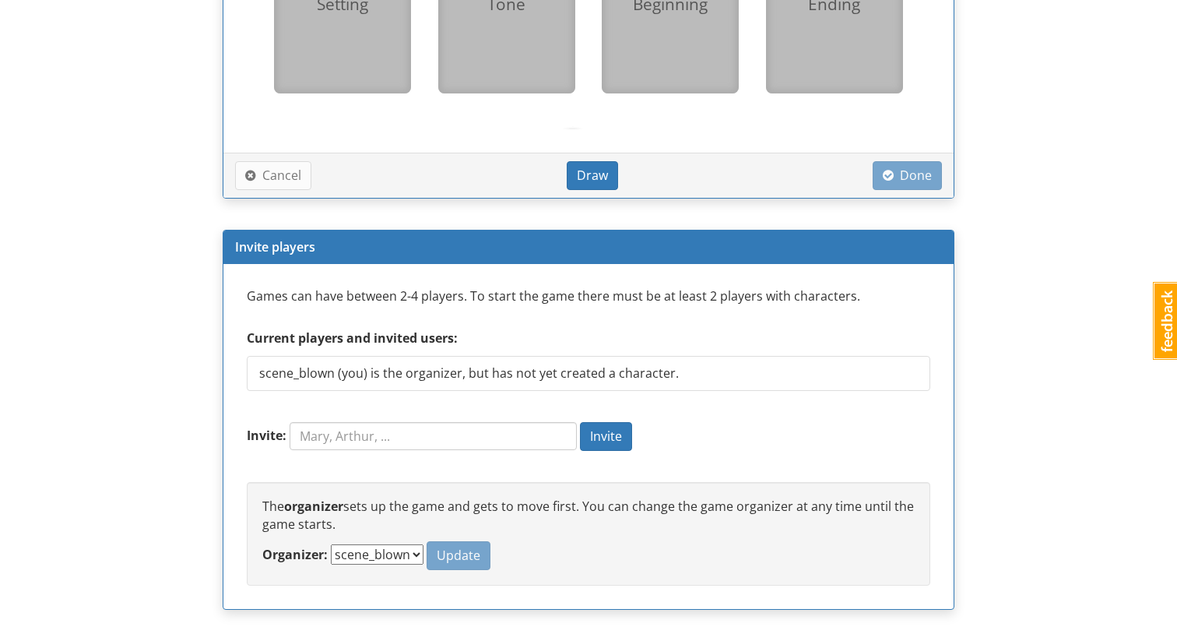
click at [374, 554] on select "scene_blown" at bounding box center [377, 554] width 93 height 20
click at [394, 438] on input "Invite:" at bounding box center [433, 436] width 287 height 28
type input "KitKatisMj"
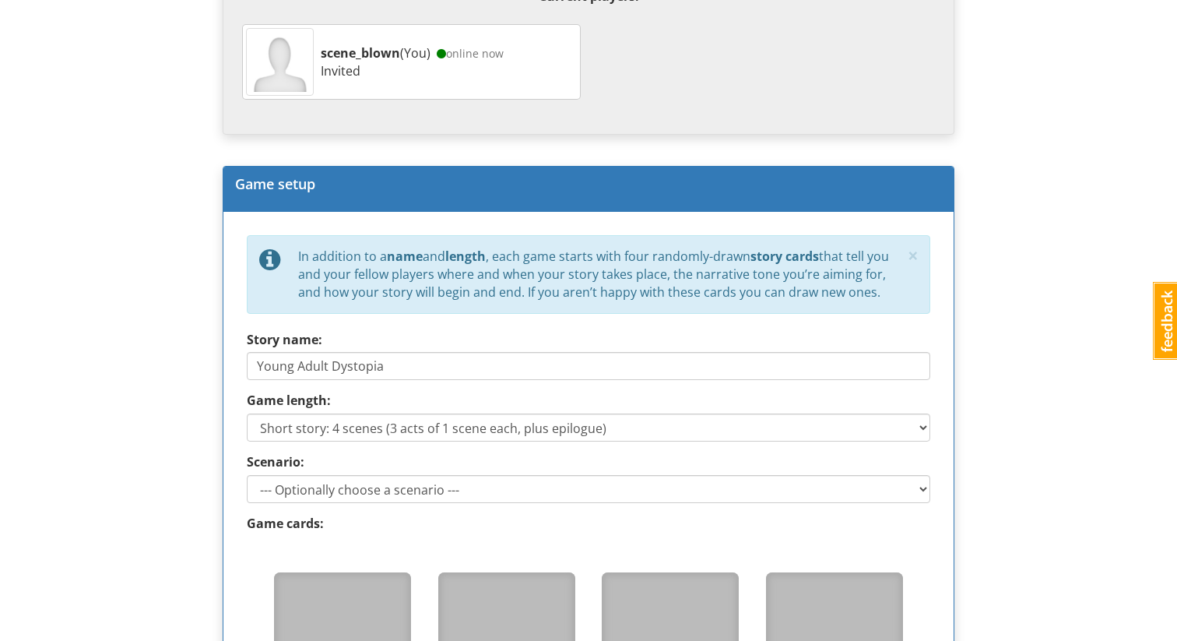
scroll to position [0, 0]
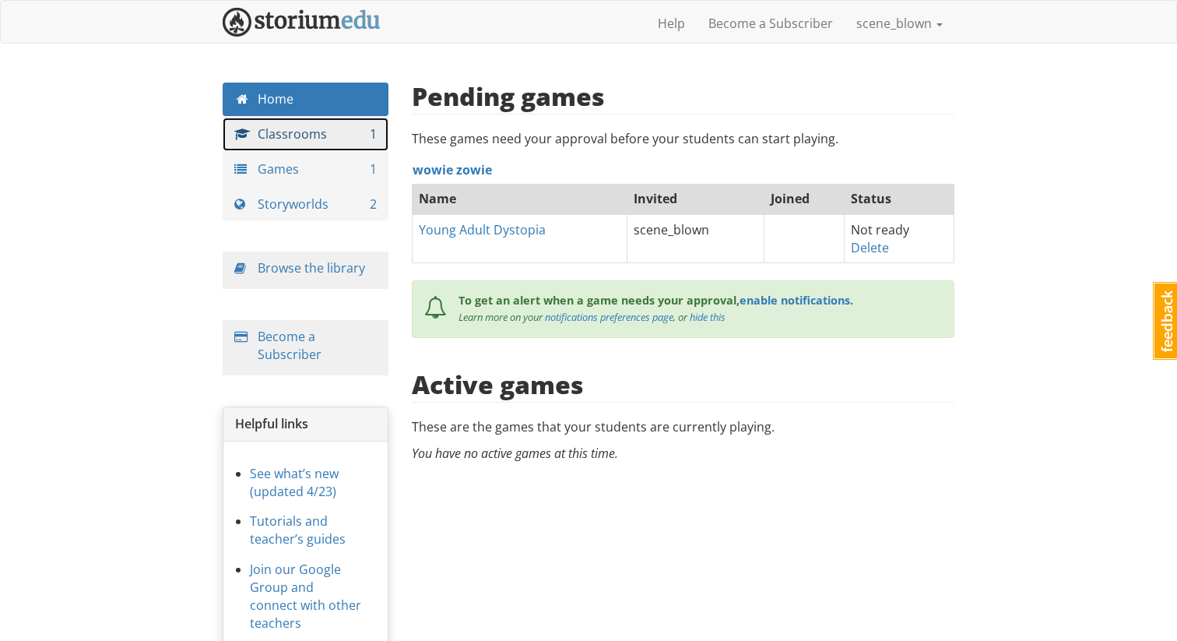
click at [344, 135] on link "Classrooms 1" at bounding box center [306, 134] width 166 height 33
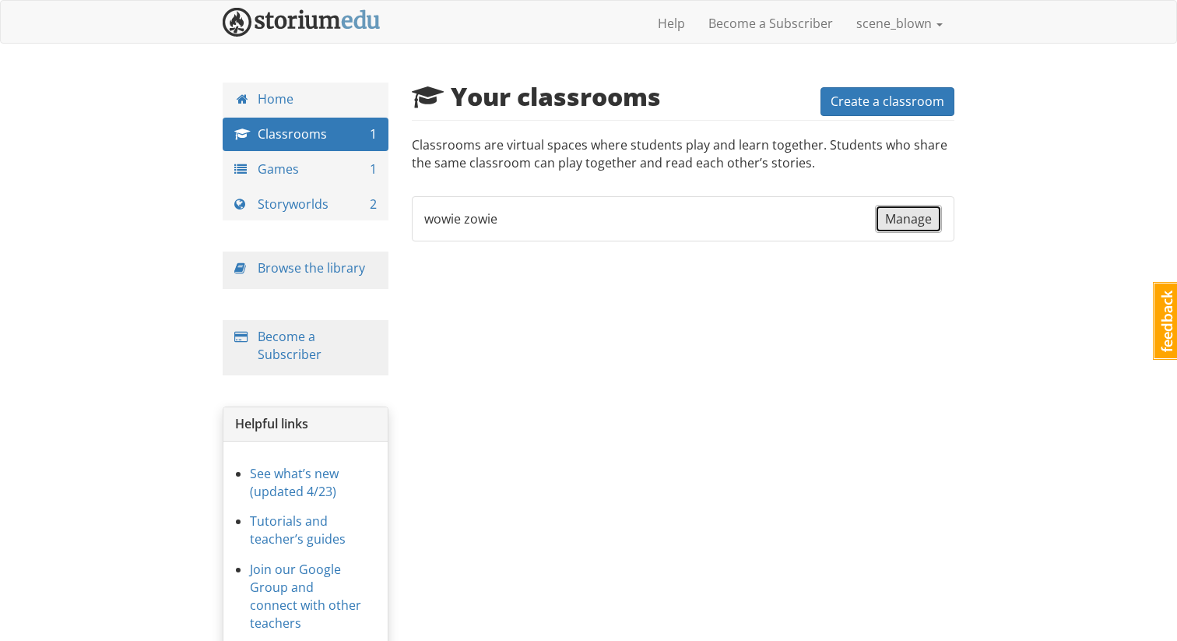
click at [925, 220] on span "Manage" at bounding box center [908, 218] width 47 height 17
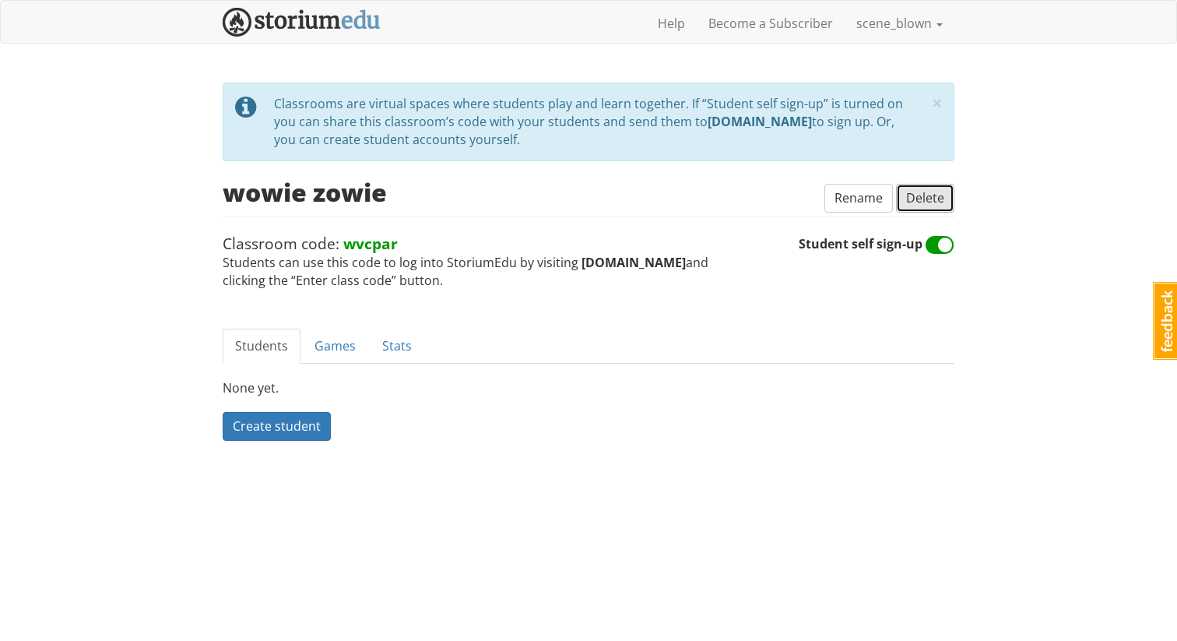
click at [935, 197] on span "Delete" at bounding box center [925, 197] width 38 height 17
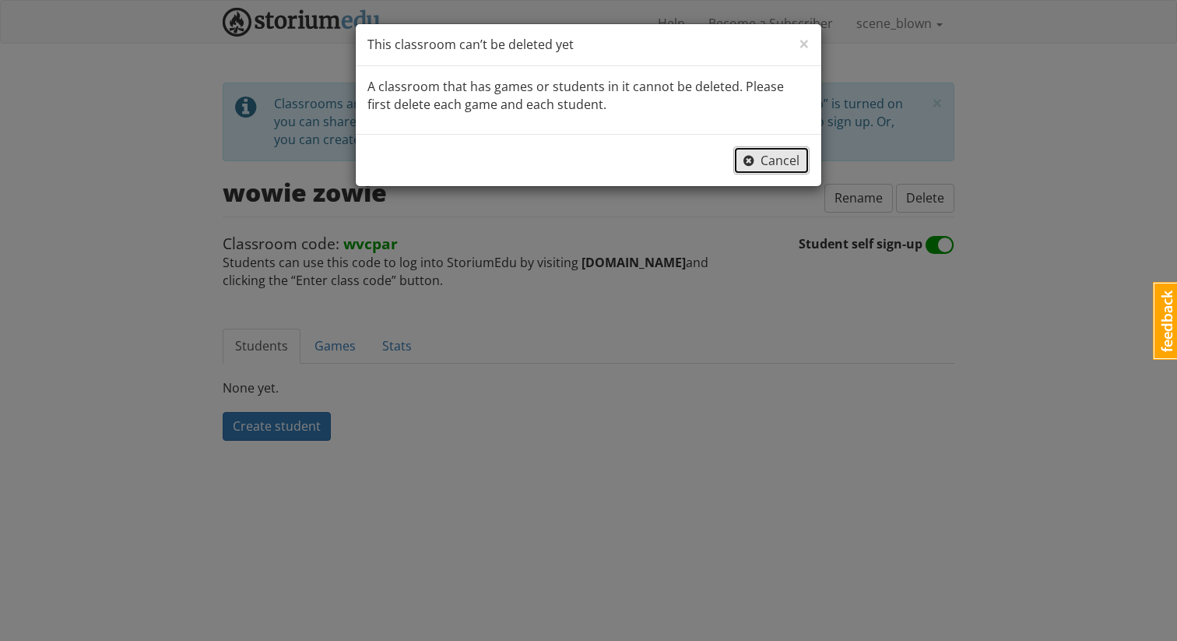
click at [772, 164] on span "Cancel" at bounding box center [772, 160] width 56 height 17
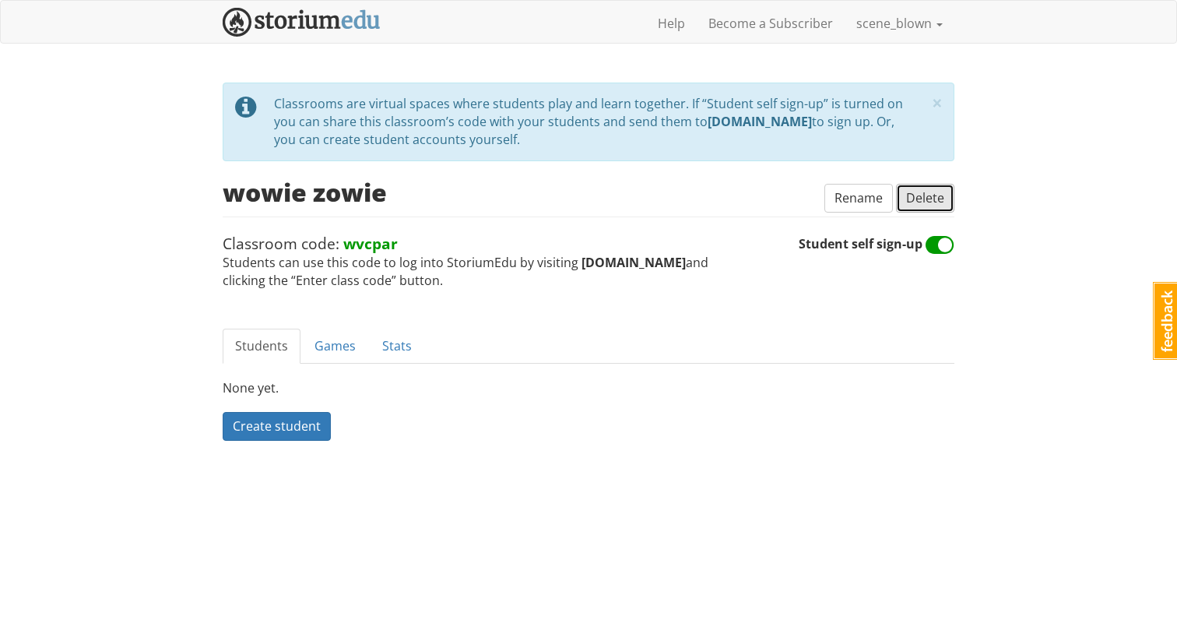
click at [930, 192] on span "Delete" at bounding box center [925, 197] width 38 height 17
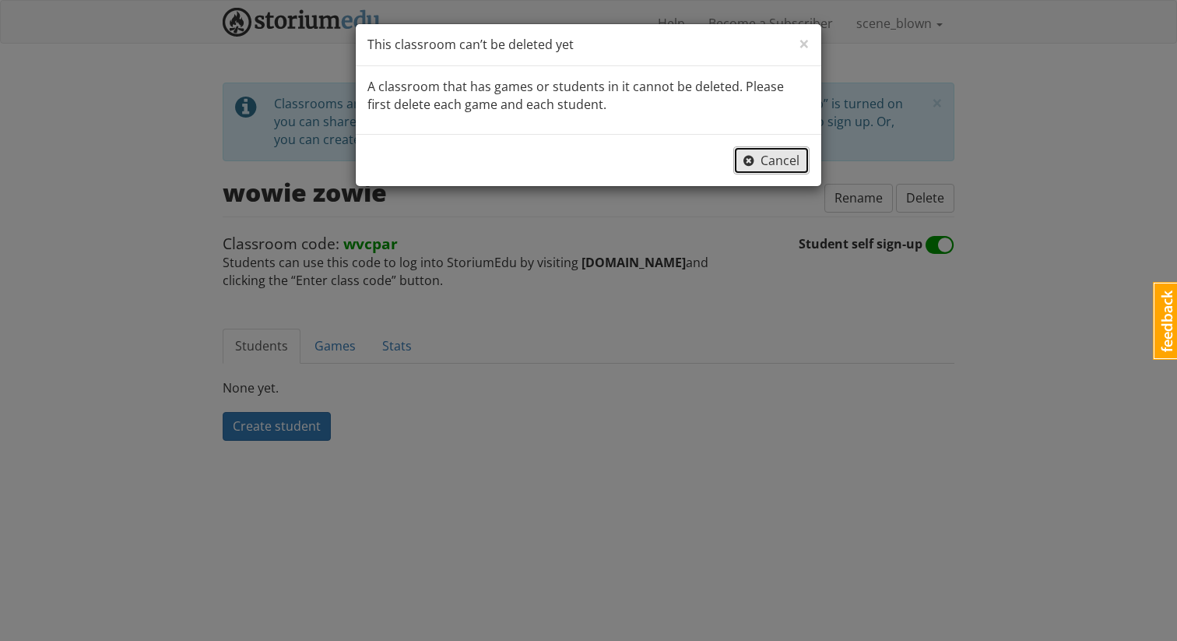
click at [769, 164] on span "Cancel" at bounding box center [772, 160] width 56 height 17
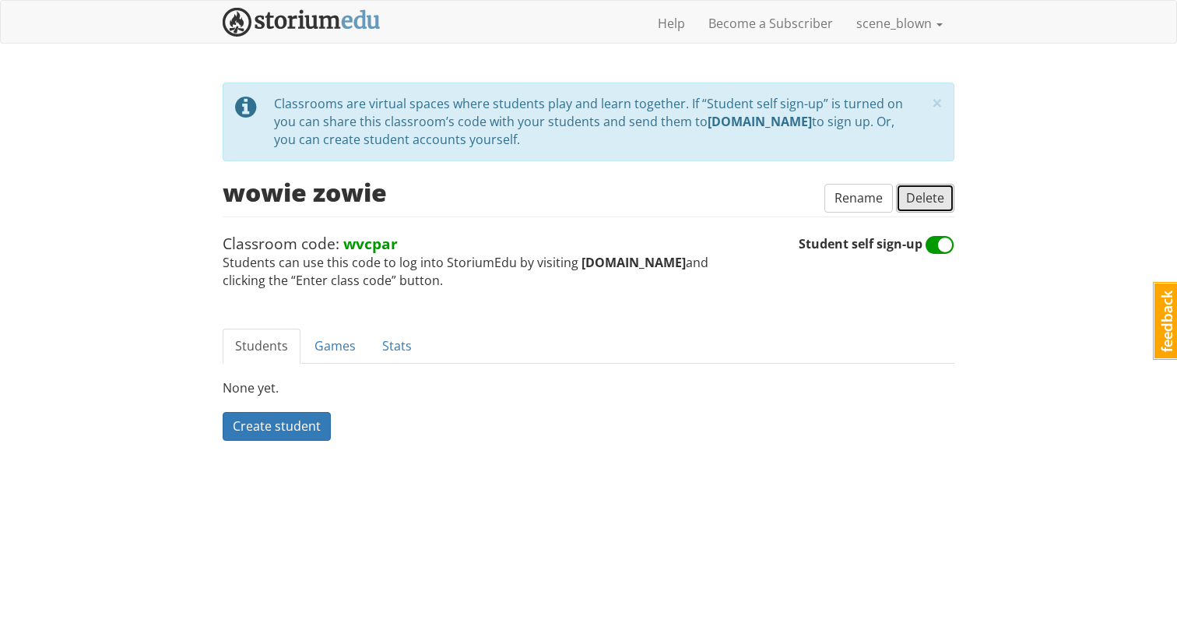
click at [919, 198] on span "Delete" at bounding box center [925, 197] width 38 height 17
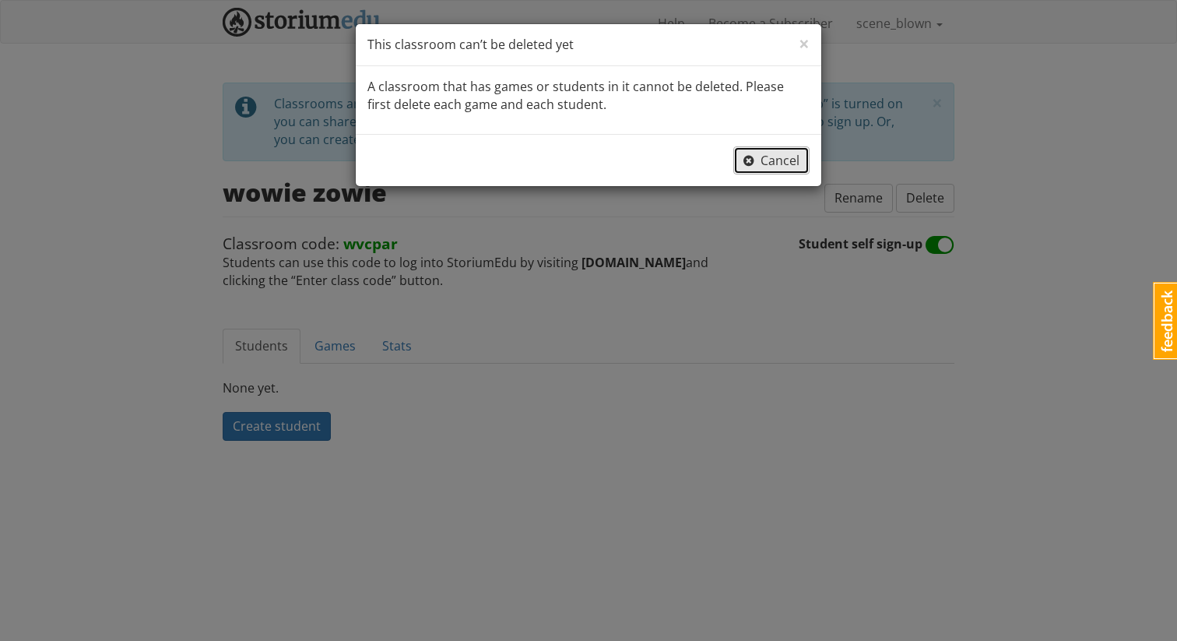
click at [788, 159] on span "Cancel" at bounding box center [772, 160] width 56 height 17
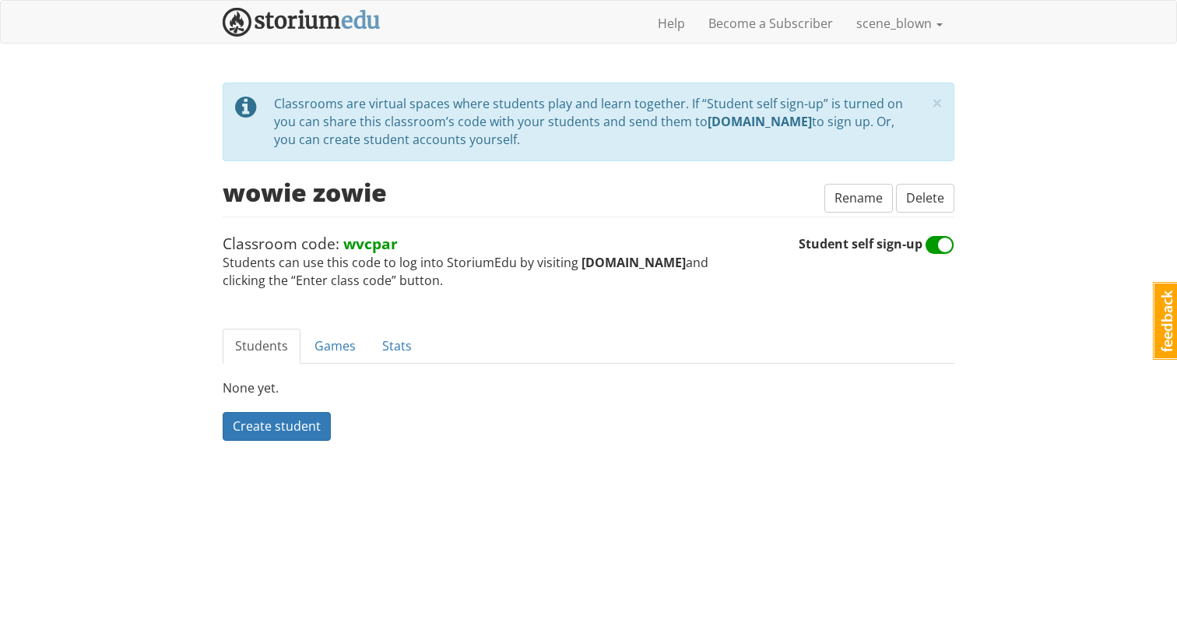
click at [943, 249] on span at bounding box center [940, 245] width 29 height 25
click at [955, 237] on input "Student self sign-up" at bounding box center [955, 236] width 1 height 1
checkbox input "false"
click at [322, 341] on link "Games" at bounding box center [335, 346] width 66 height 35
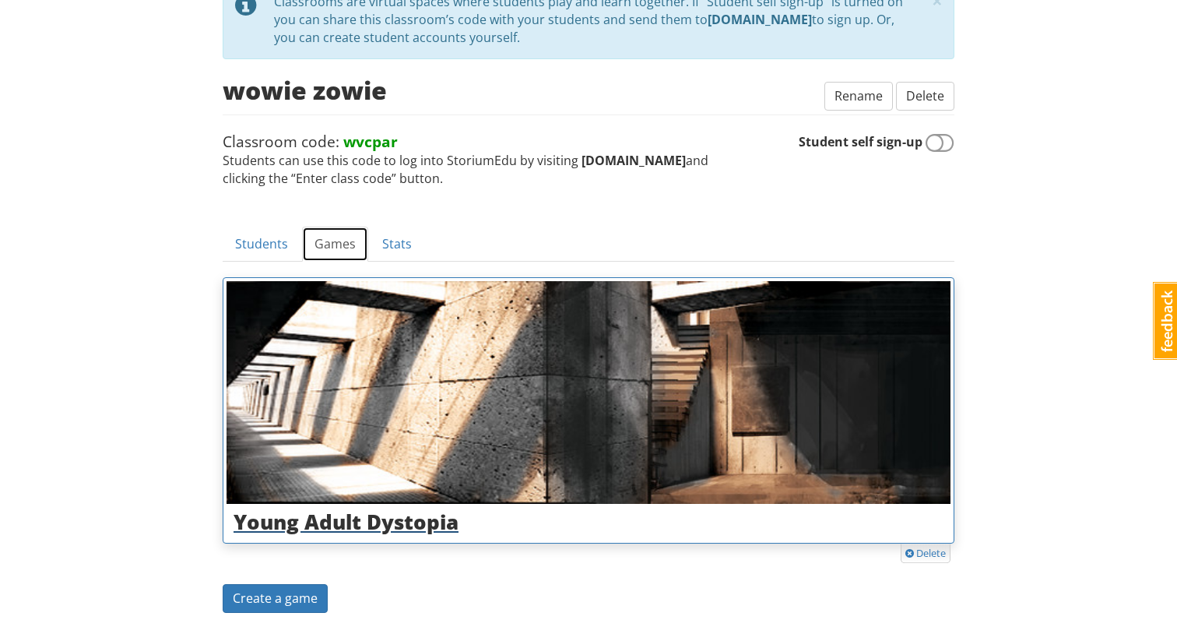
scroll to position [152, 0]
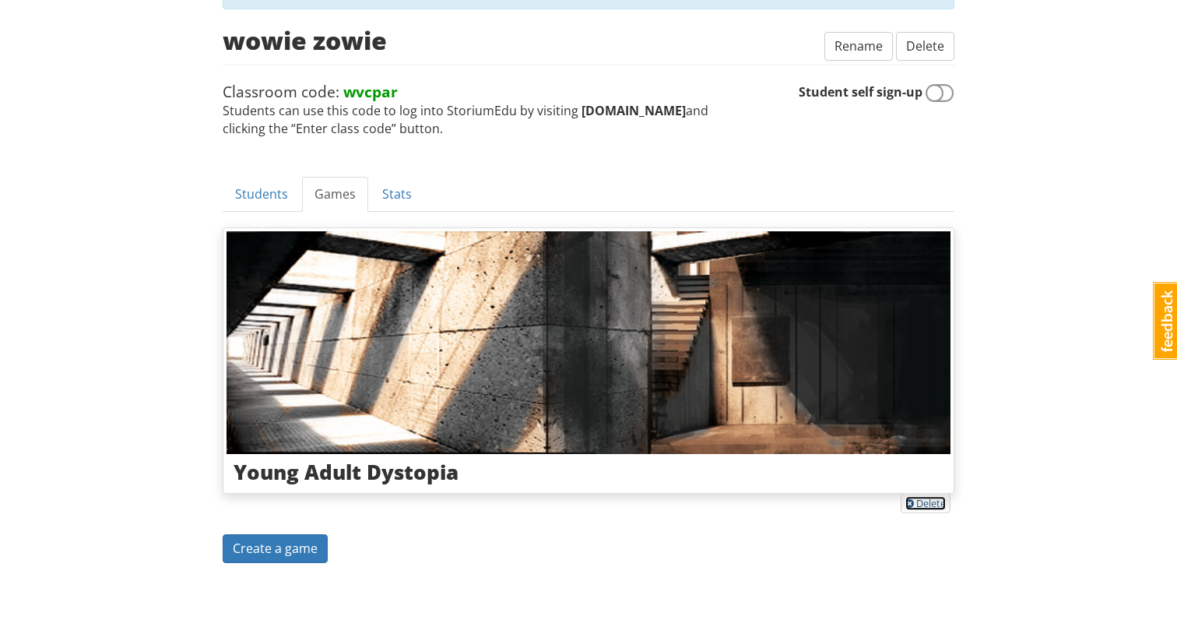
click at [920, 504] on link "Delete" at bounding box center [926, 503] width 40 height 14
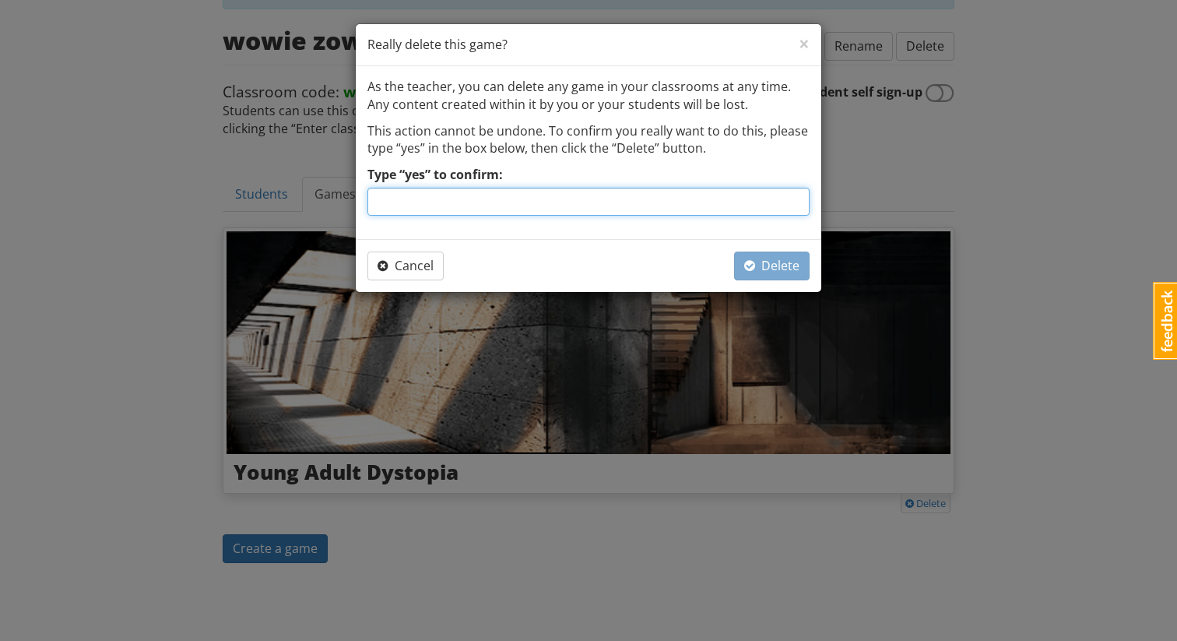
click at [635, 199] on input "Type “yes” to confirm:" at bounding box center [589, 202] width 442 height 28
type input "yes"
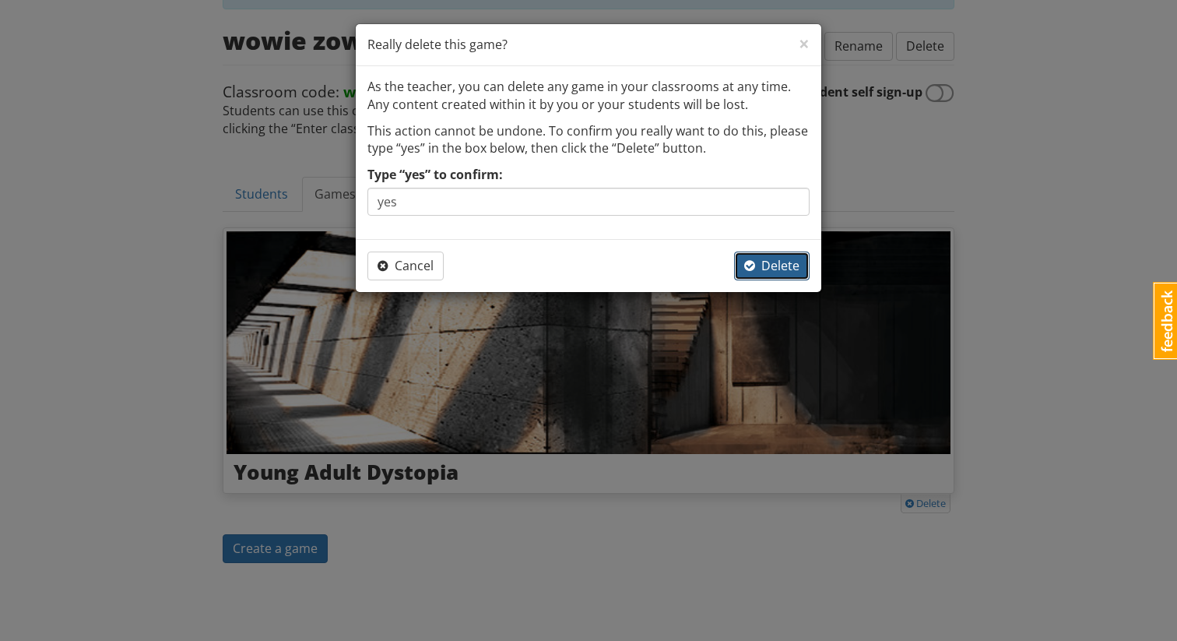
click at [776, 271] on span "Delete" at bounding box center [771, 265] width 55 height 17
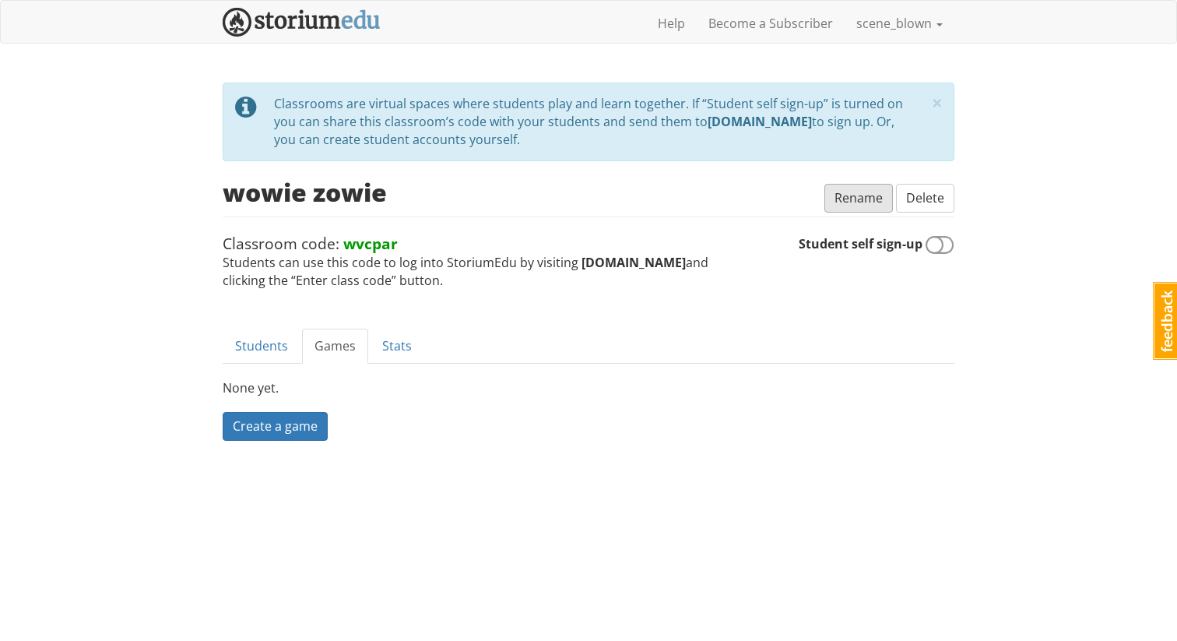
scroll to position [0, 0]
click at [922, 199] on span "Delete" at bounding box center [925, 197] width 38 height 17
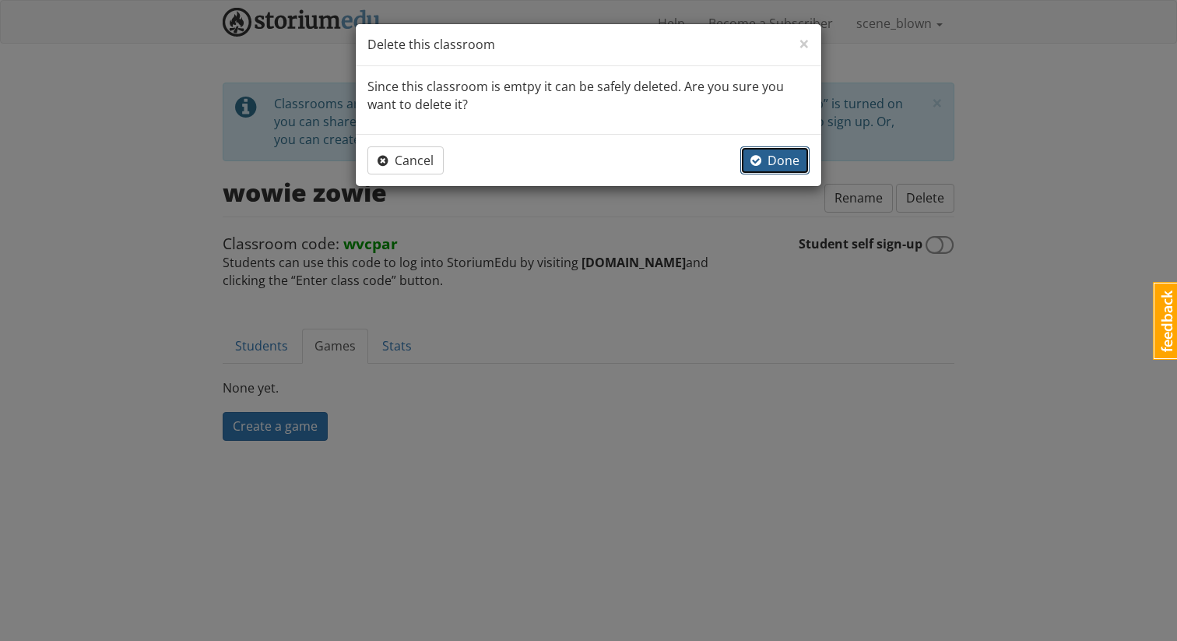
click at [758, 164] on span "button" at bounding box center [756, 160] width 11 height 12
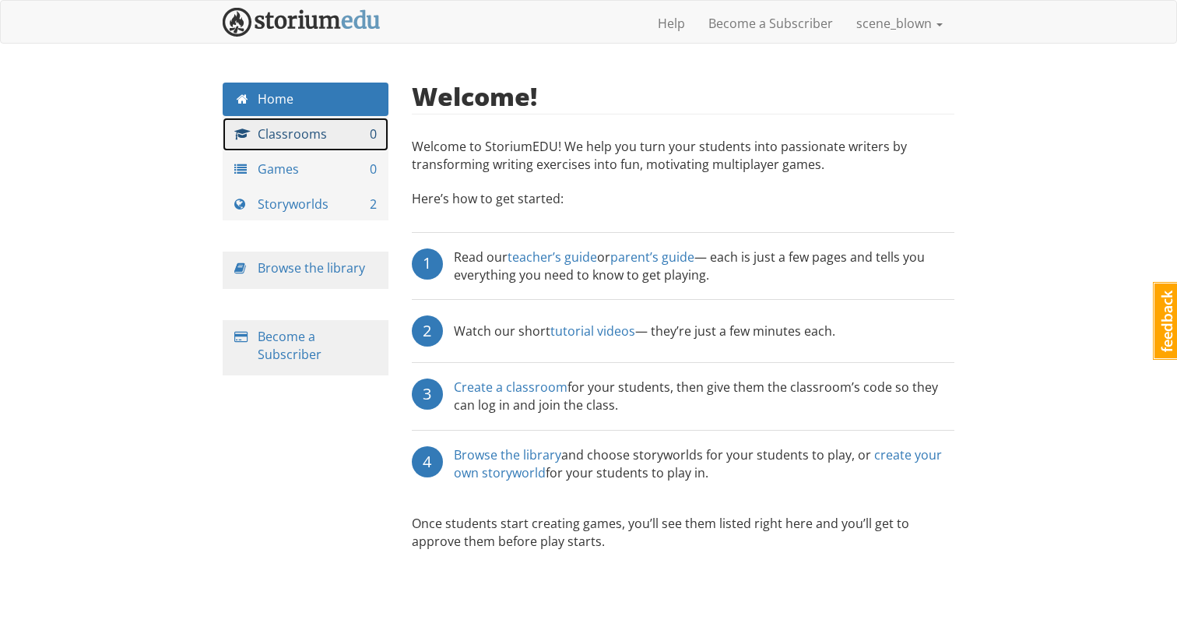
click at [313, 143] on link "Classrooms 0" at bounding box center [306, 134] width 166 height 33
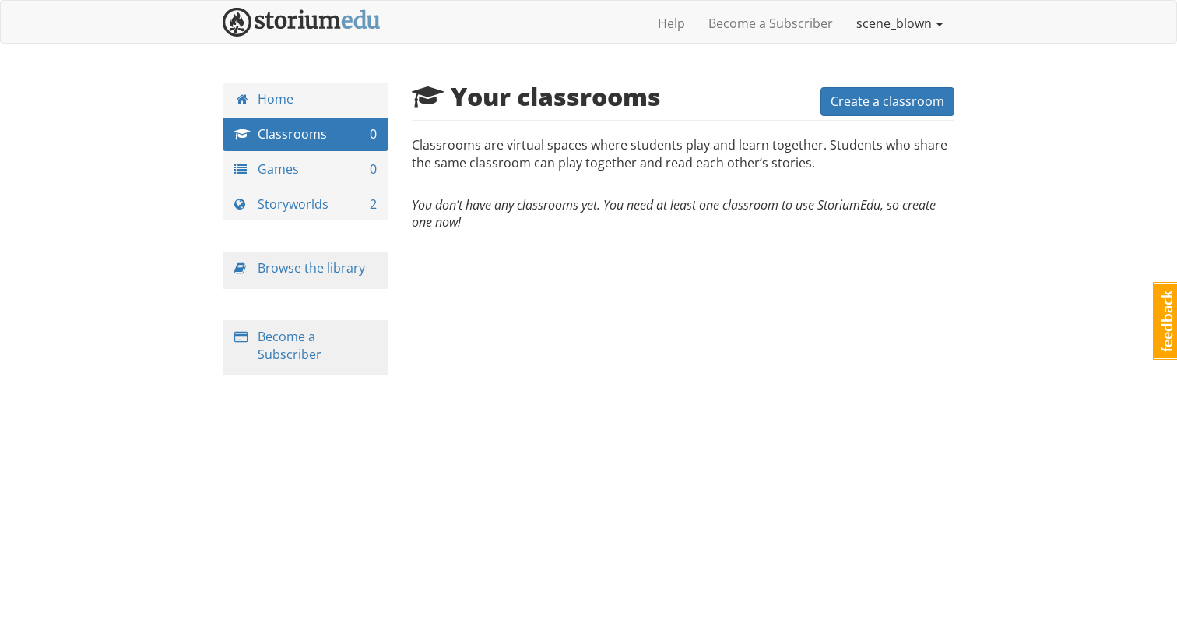
click at [882, 22] on link "scene_blown" at bounding box center [900, 23] width 110 height 39
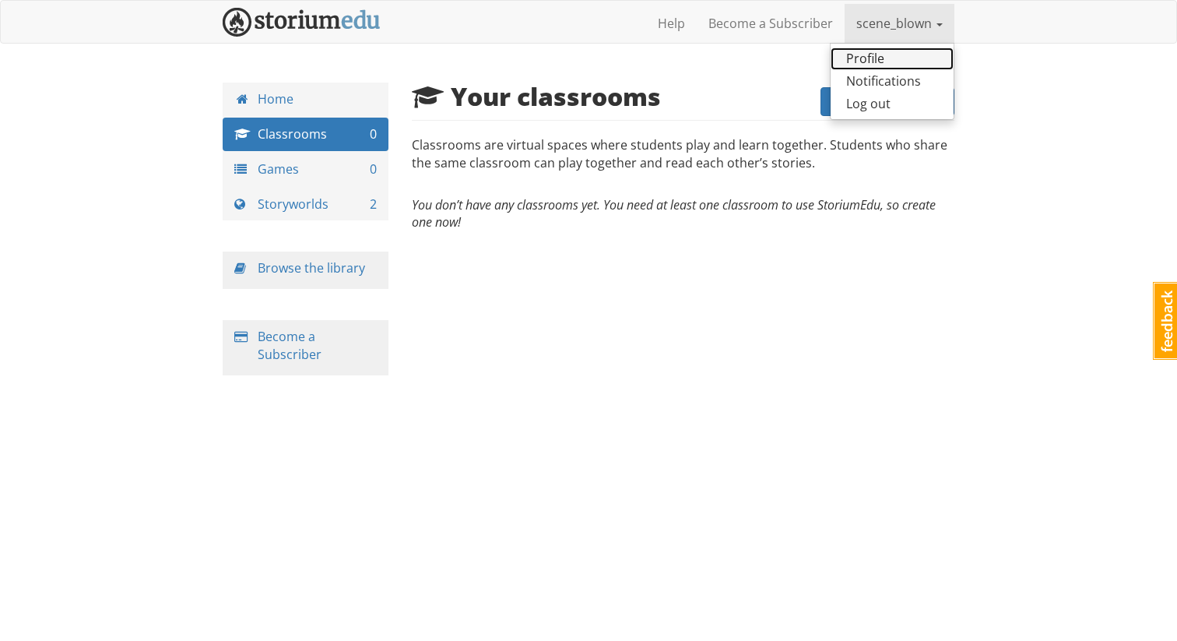
click at [886, 66] on link "Profile" at bounding box center [892, 58] width 123 height 23
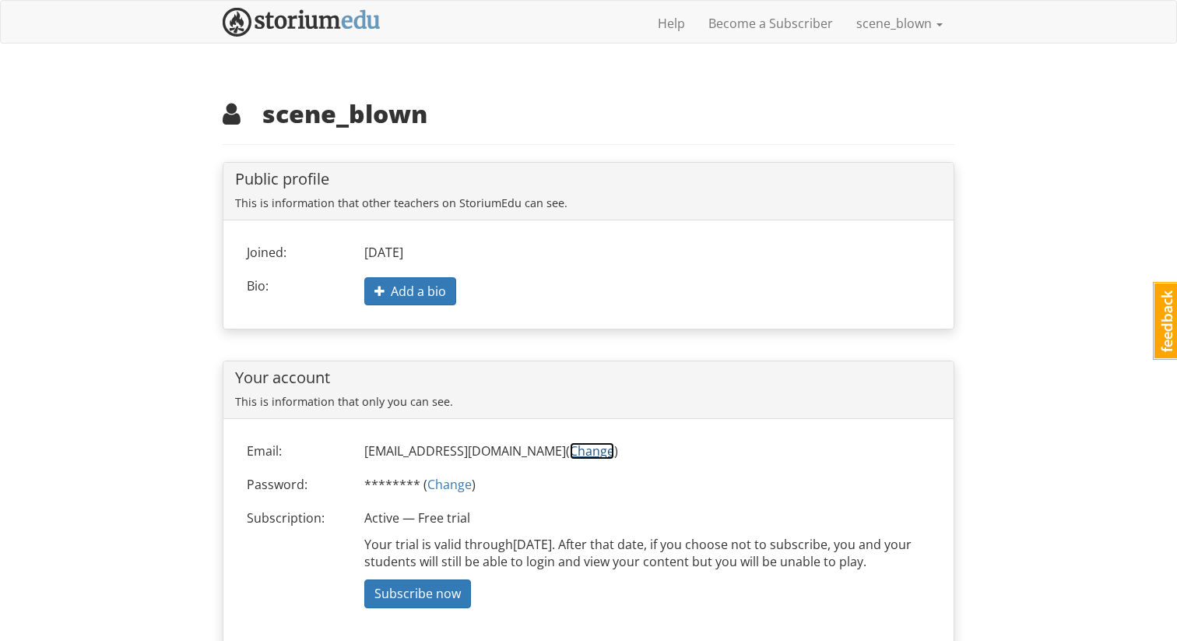
click at [570, 451] on link "Change" at bounding box center [592, 450] width 44 height 17
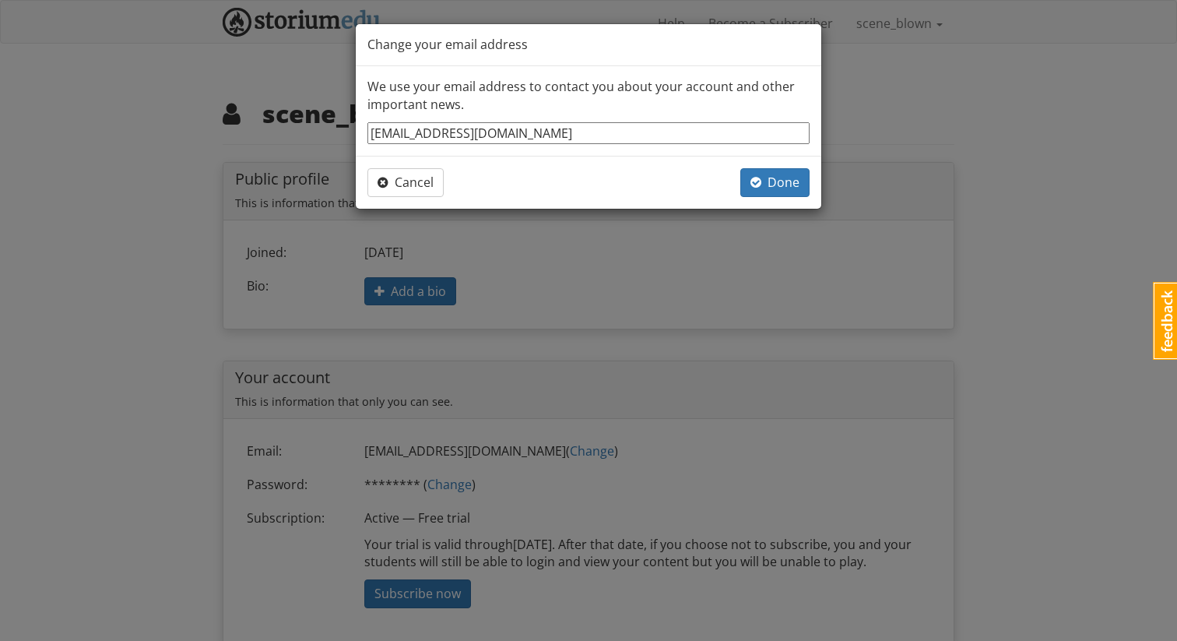
drag, startPoint x: 564, startPoint y: 132, endPoint x: 205, endPoint y: 131, distance: 359.7
click at [203, 130] on div "Change your email address We use your email address to contact you about your a…" at bounding box center [588, 320] width 1177 height 641
type input "g07m0x13@gmail.com"
click at [769, 179] on span "Done" at bounding box center [775, 182] width 49 height 17
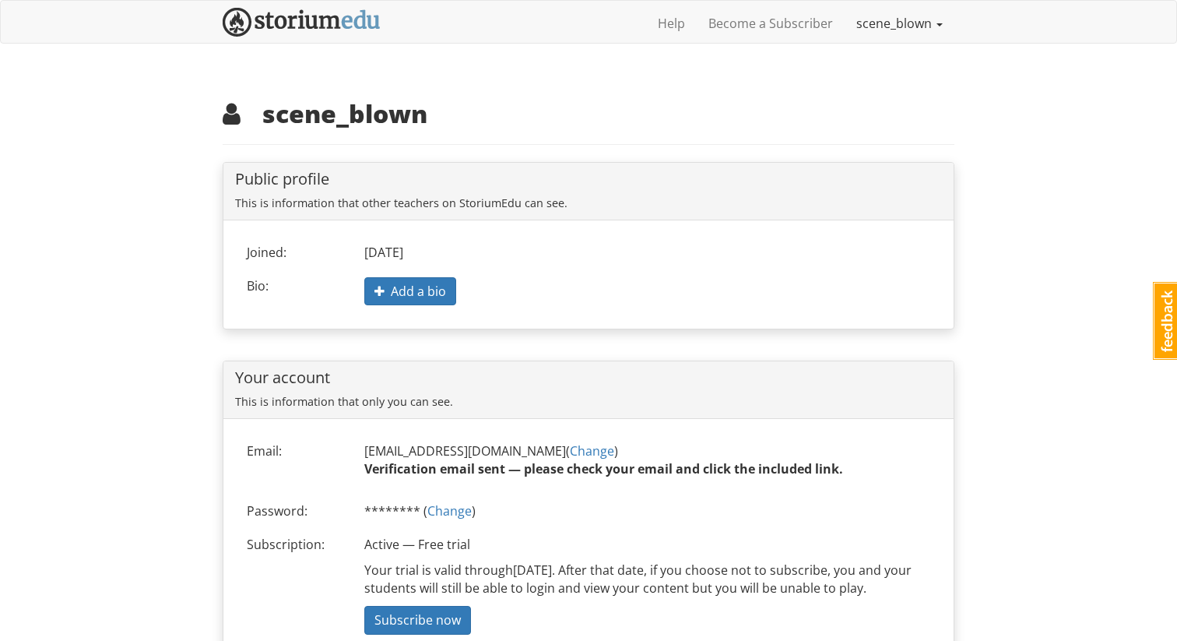
click at [912, 22] on link "scene_blown" at bounding box center [900, 23] width 110 height 39
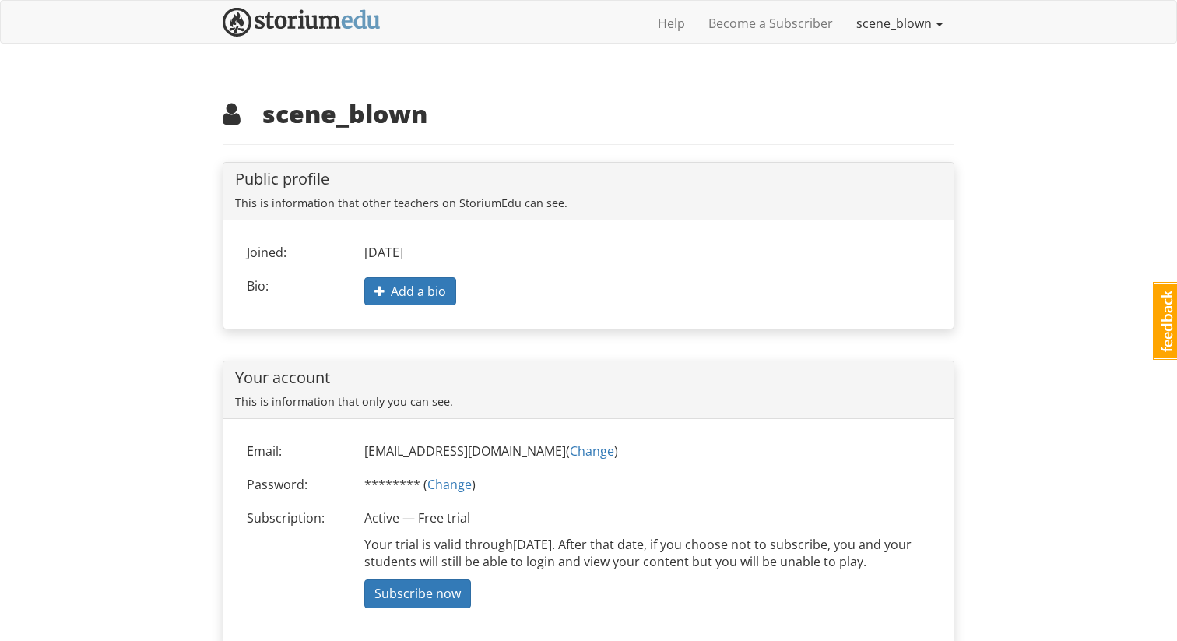
click at [919, 9] on link "scene_blown" at bounding box center [900, 23] width 110 height 39
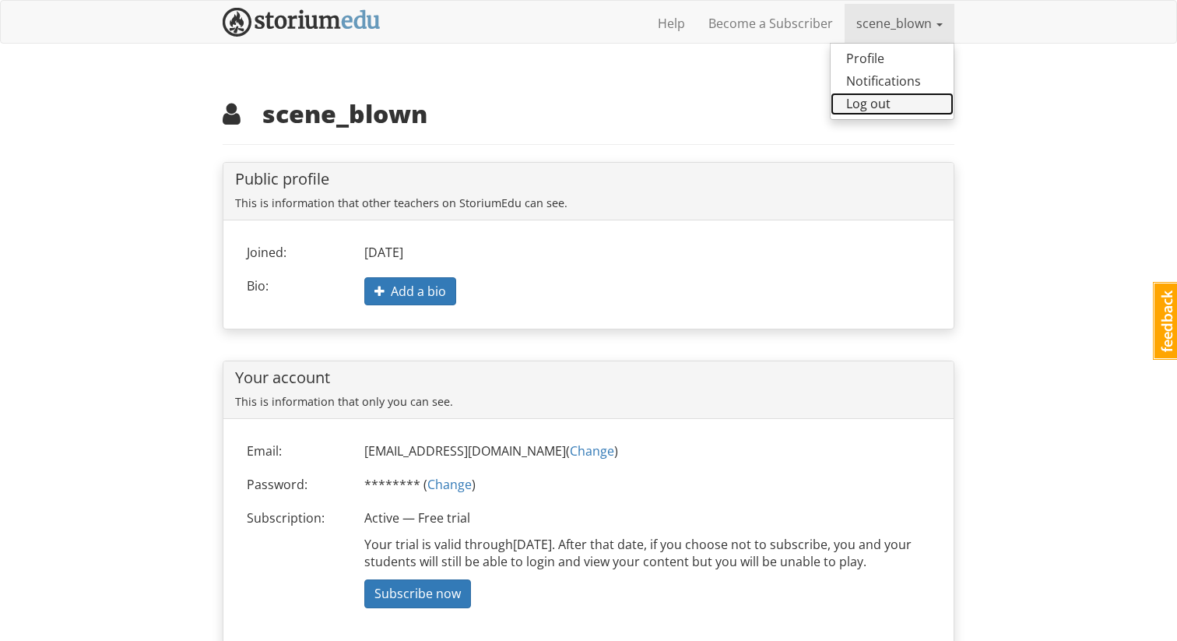
click at [891, 104] on link "Log out" at bounding box center [892, 104] width 123 height 23
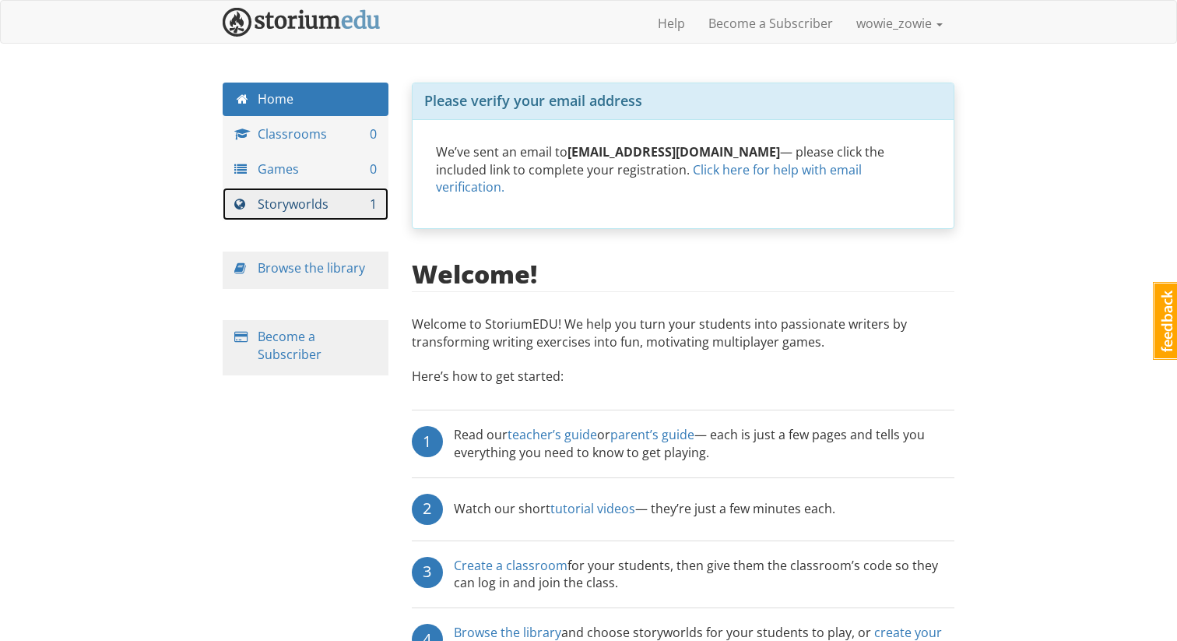
click at [344, 202] on link "Storyworlds 1" at bounding box center [306, 204] width 166 height 33
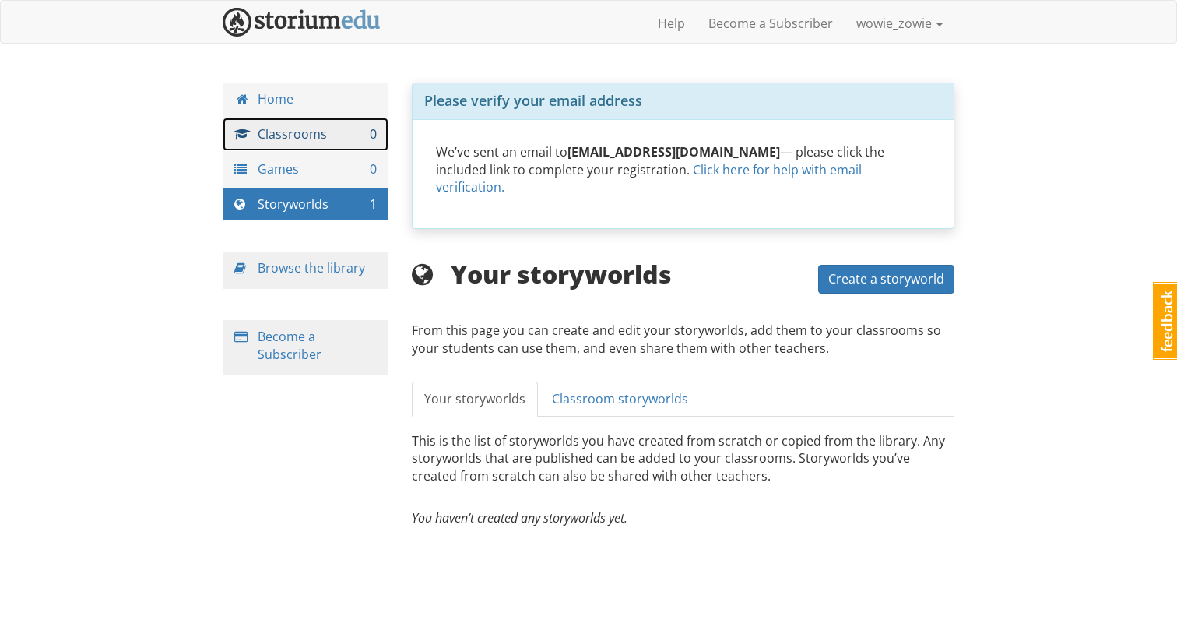
click at [343, 146] on link "Classrooms 0" at bounding box center [306, 134] width 166 height 33
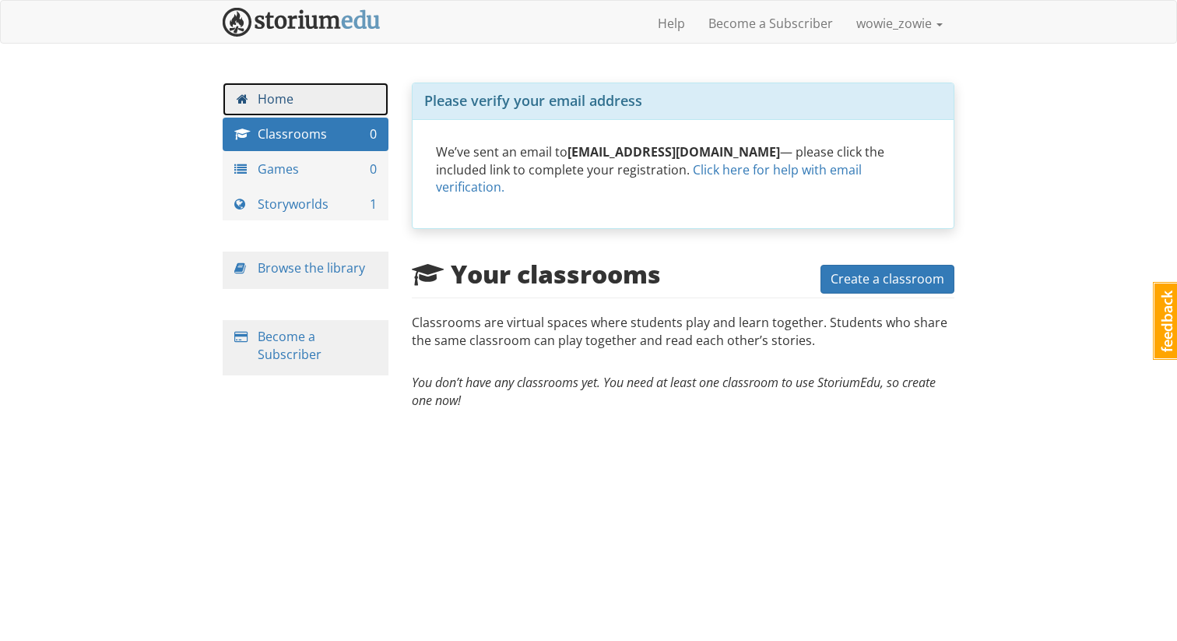
click at [339, 106] on link "Home" at bounding box center [306, 99] width 166 height 33
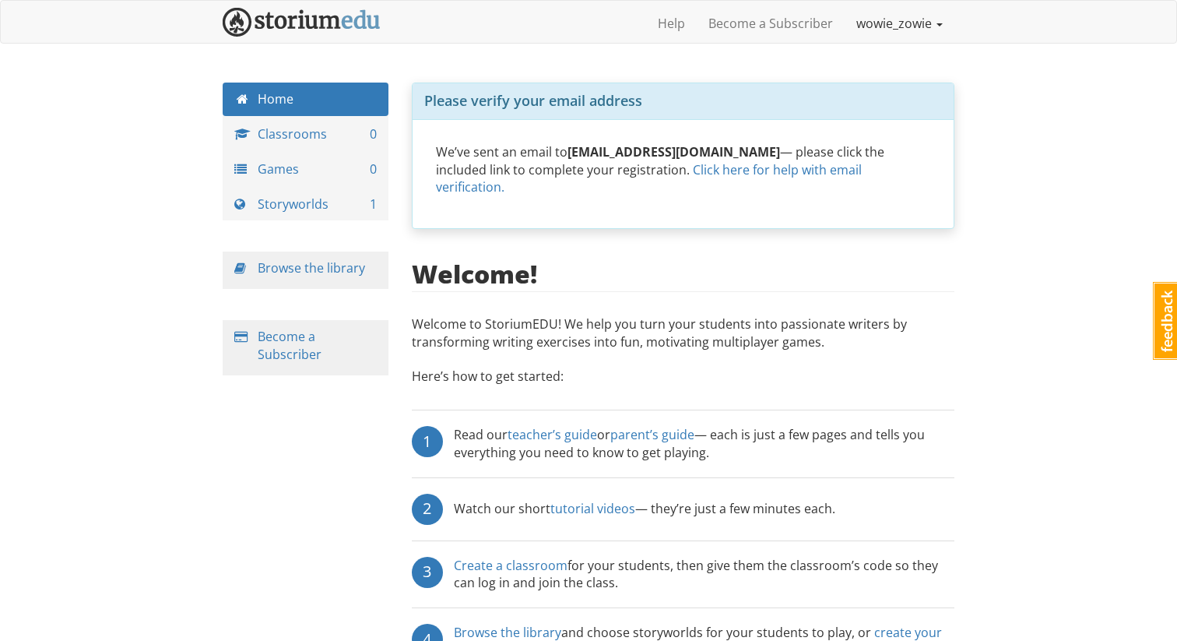
click at [925, 22] on link "wowie_zowie" at bounding box center [900, 23] width 110 height 39
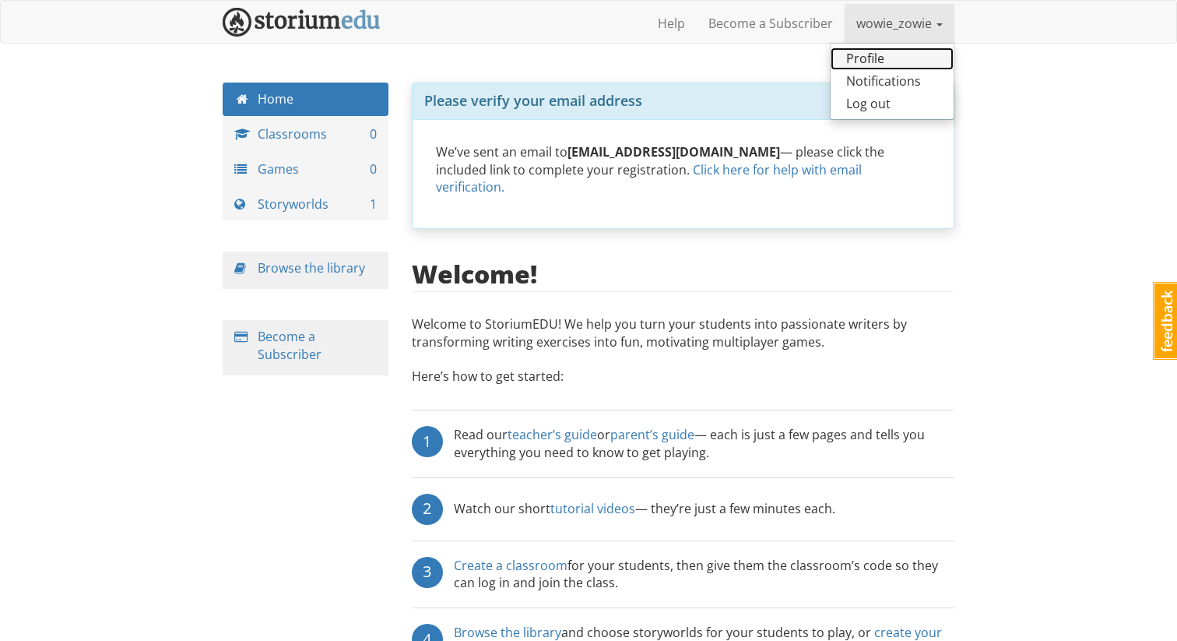
click at [904, 58] on link "Profile" at bounding box center [892, 58] width 123 height 23
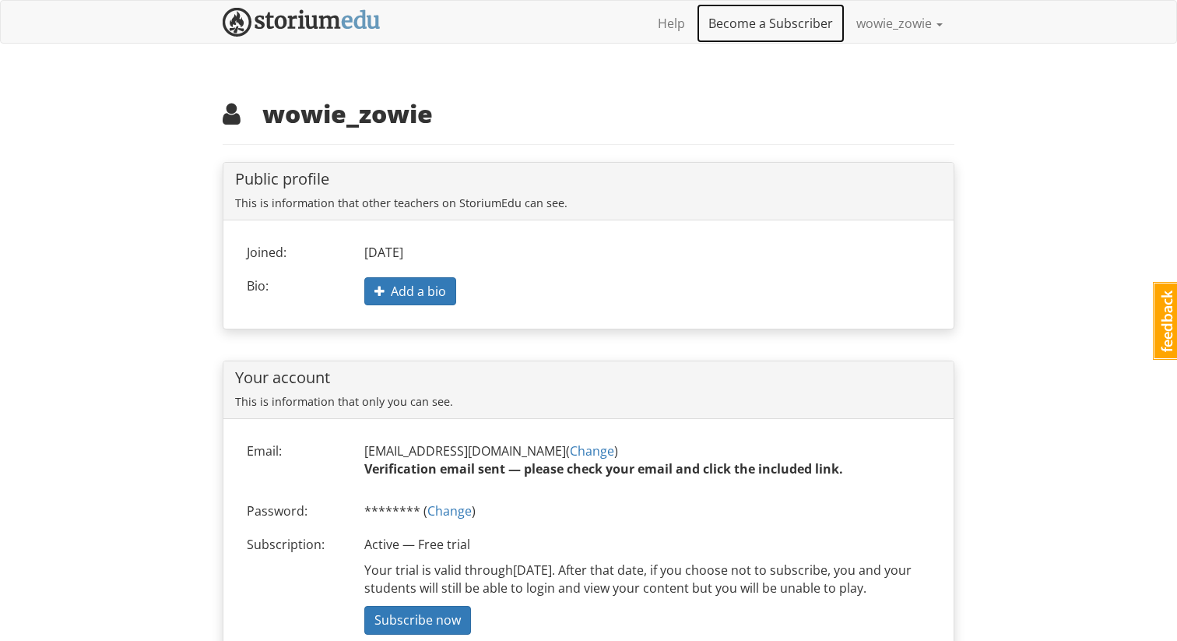
click at [702, 37] on link "Become a Subscriber" at bounding box center [771, 23] width 148 height 39
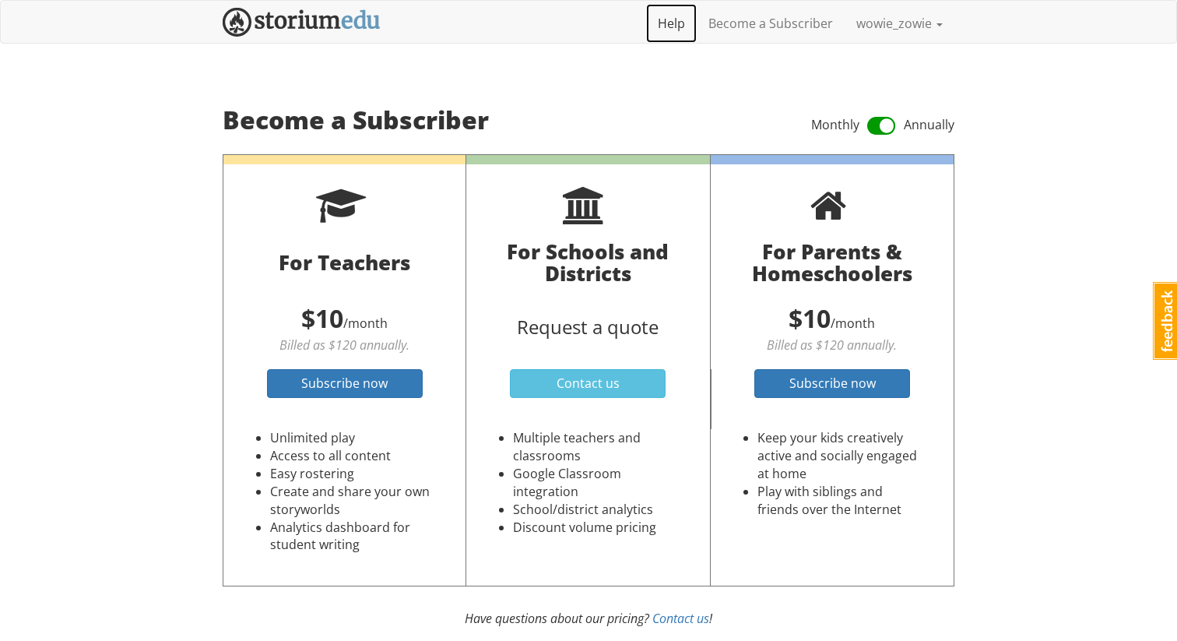
click at [688, 32] on link "Help" at bounding box center [671, 23] width 51 height 39
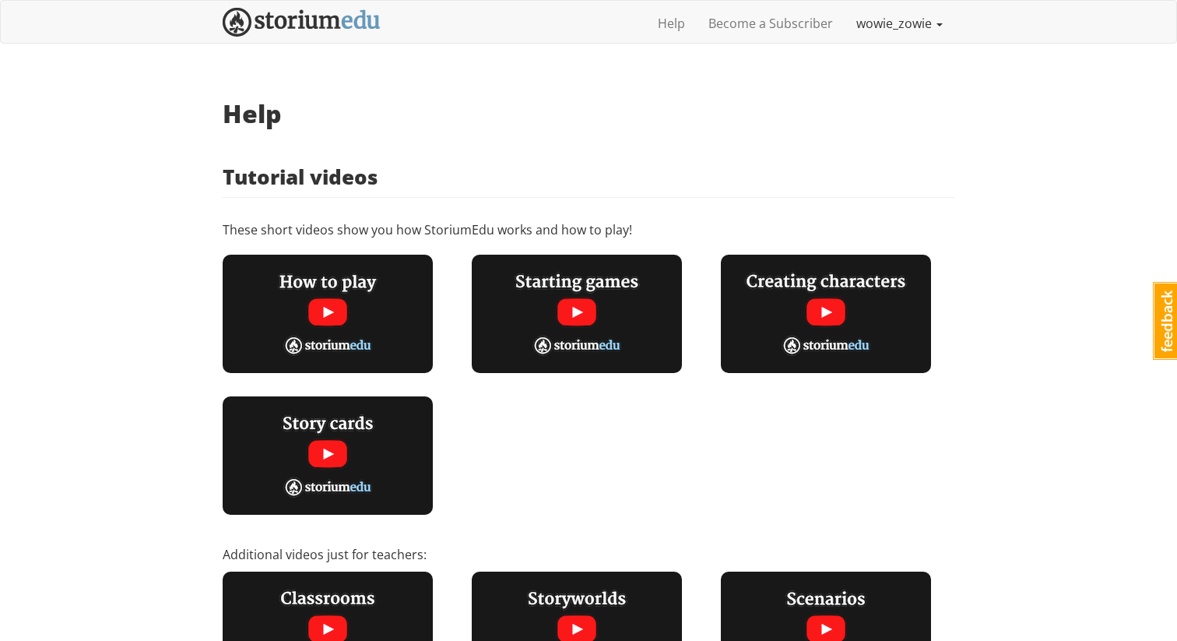
click at [934, 28] on link "wowie_zowie" at bounding box center [900, 23] width 110 height 39
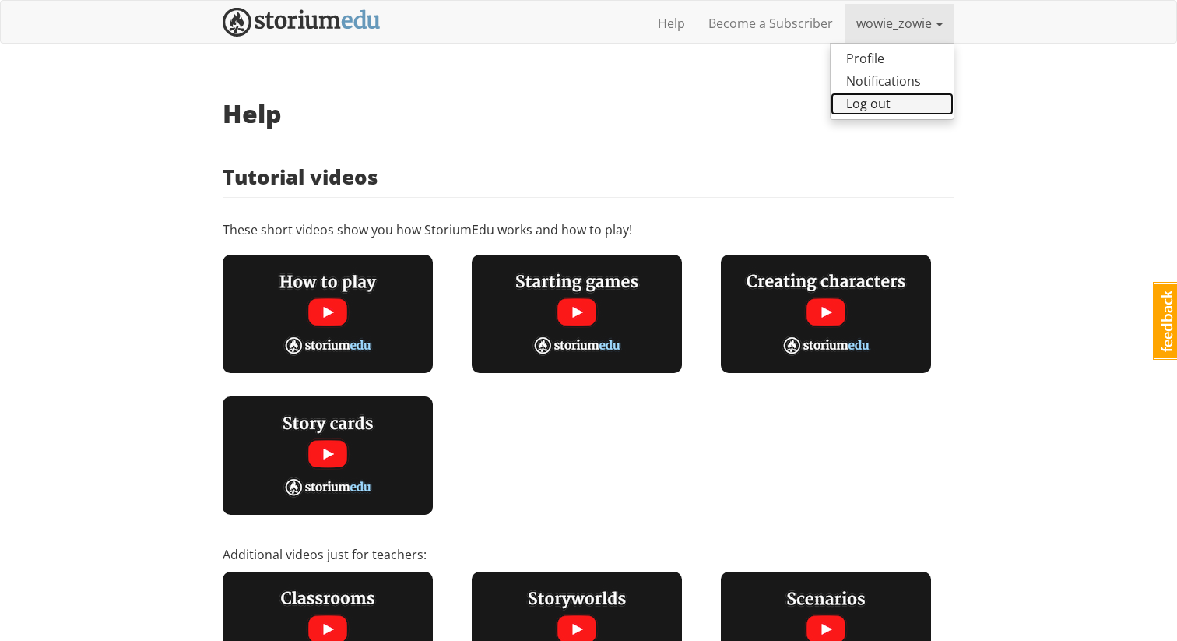
click at [894, 103] on link "Log out" at bounding box center [892, 104] width 123 height 23
